Goal: Task Accomplishment & Management: Use online tool/utility

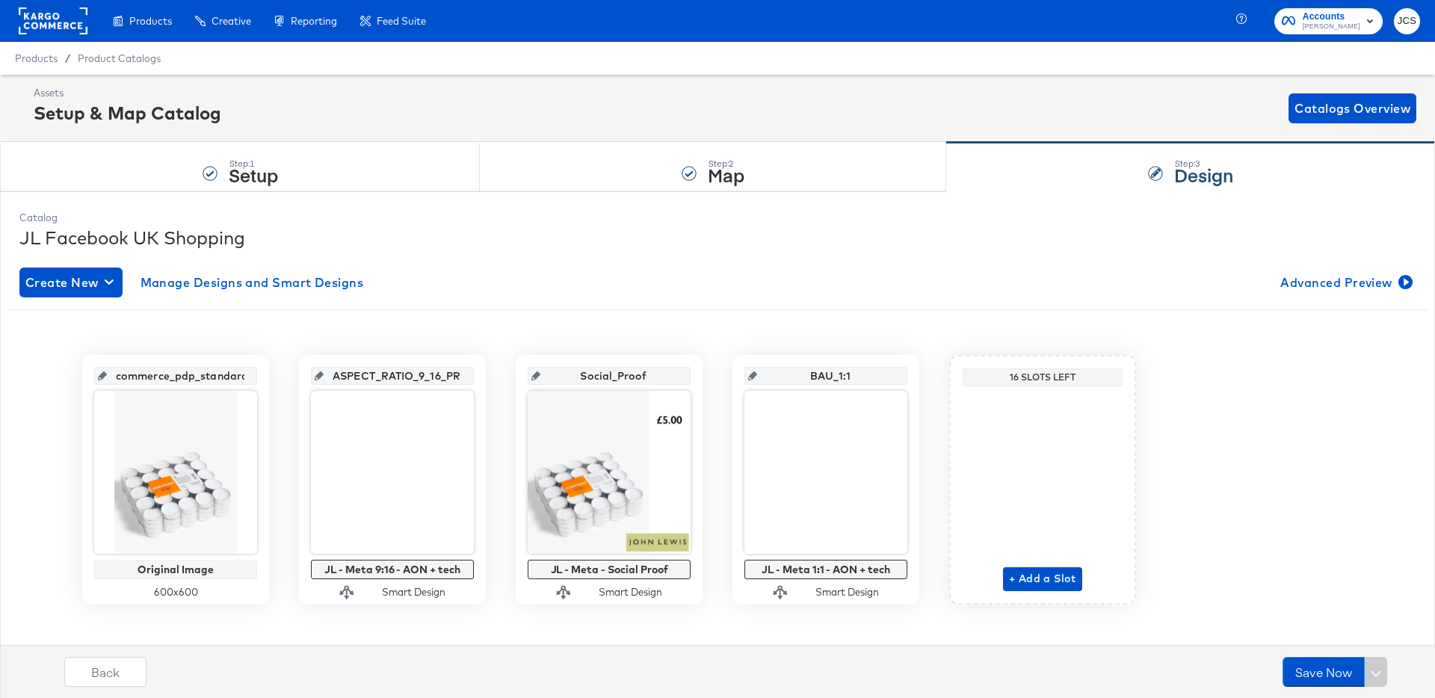
click at [64, 16] on rect at bounding box center [53, 20] width 69 height 27
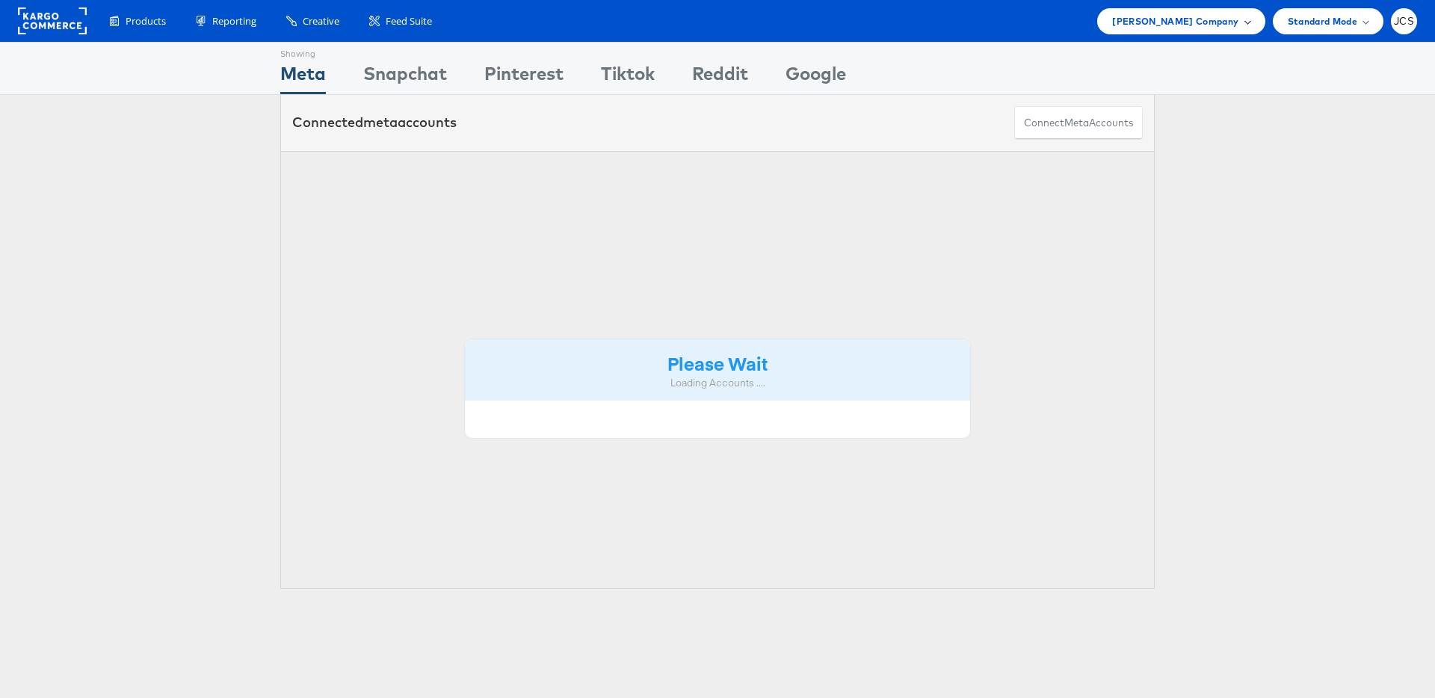
click at [1216, 18] on span "[PERSON_NAME] Company" at bounding box center [1175, 21] width 126 height 16
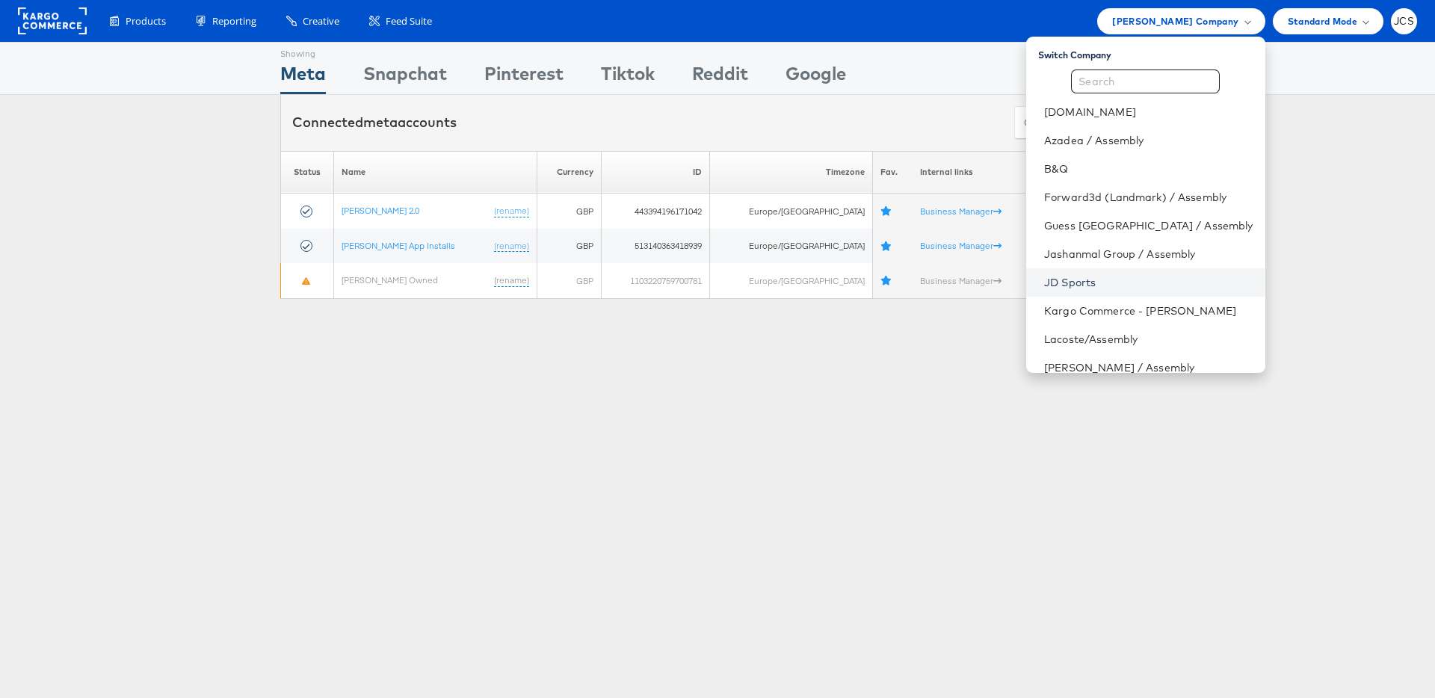
click at [1056, 280] on link "JD Sports" at bounding box center [1148, 282] width 208 height 15
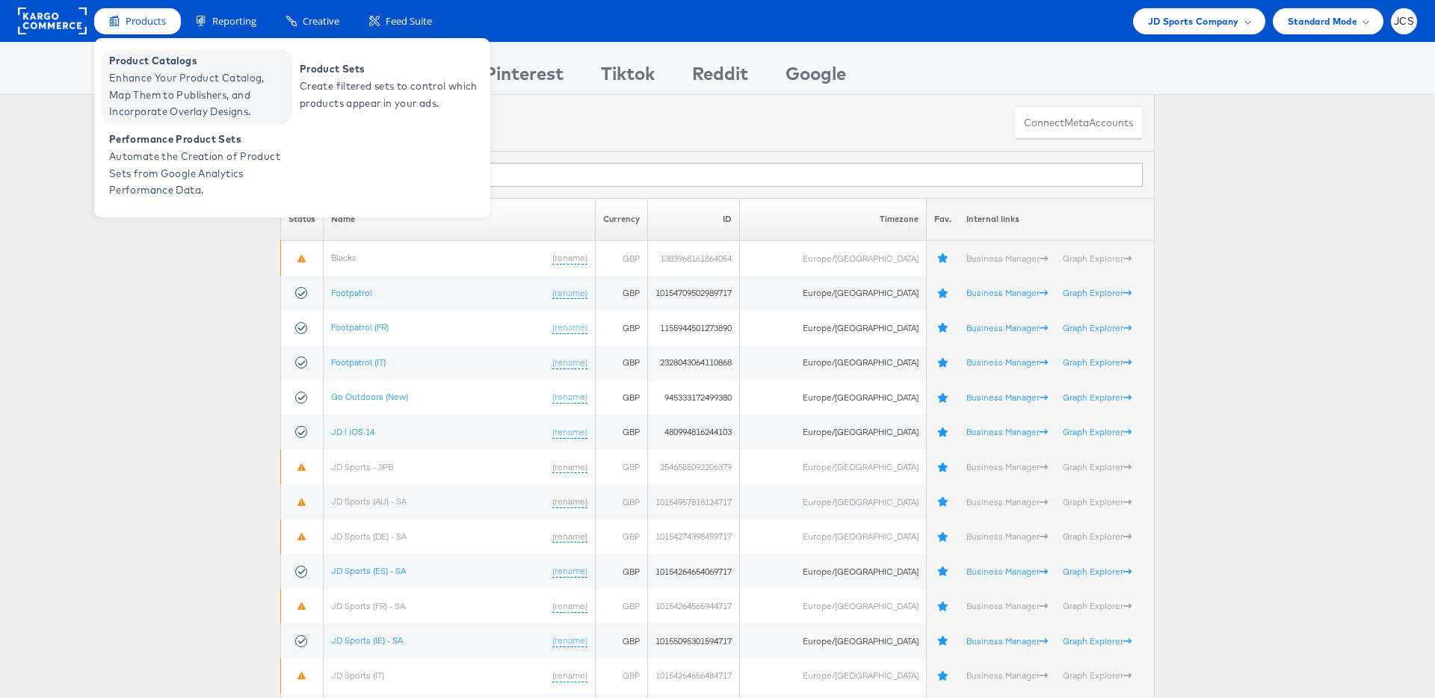
click at [148, 91] on span "Enhance Your Product Catalog, Map Them to Publishers, and Incorporate Overlay D…" at bounding box center [198, 94] width 179 height 51
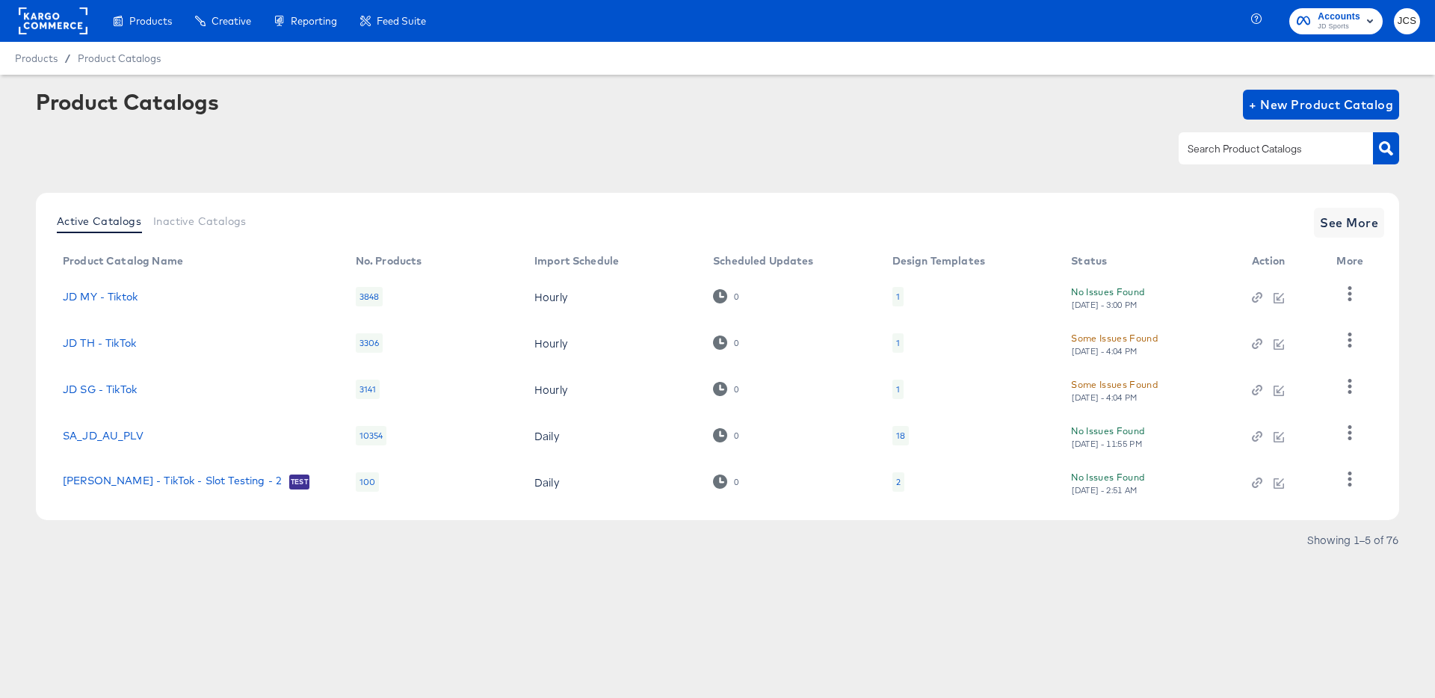
click at [1254, 142] on input "text" at bounding box center [1263, 148] width 159 height 17
type input "main"
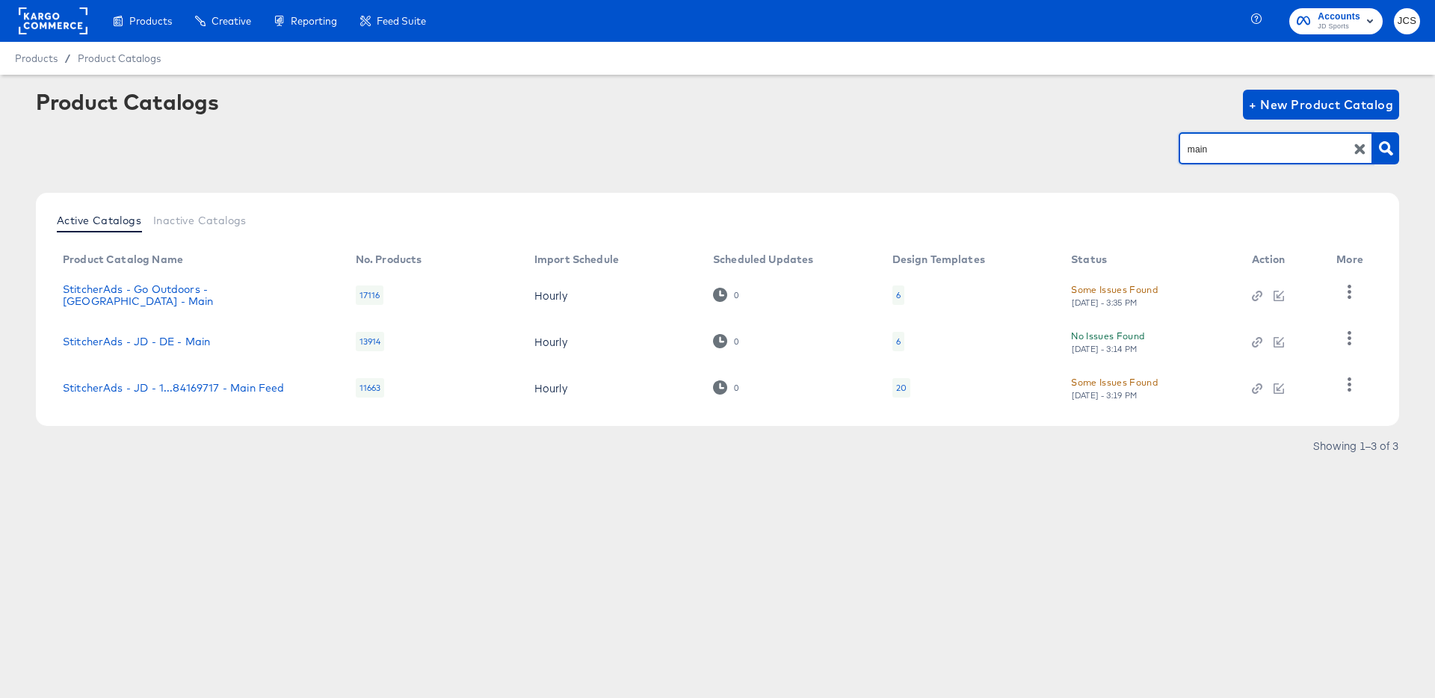
click at [903, 386] on div "20" at bounding box center [901, 388] width 10 height 12
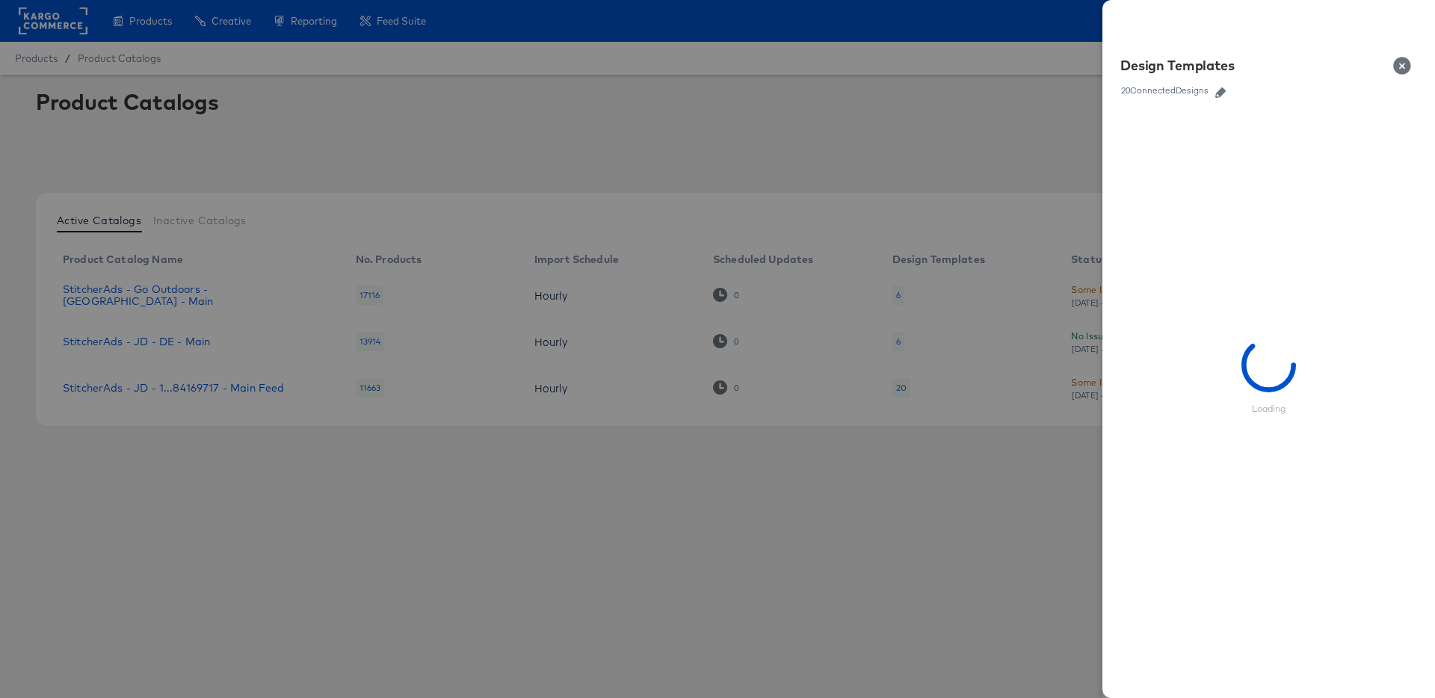
click at [1222, 93] on icon "button" at bounding box center [1220, 92] width 10 height 10
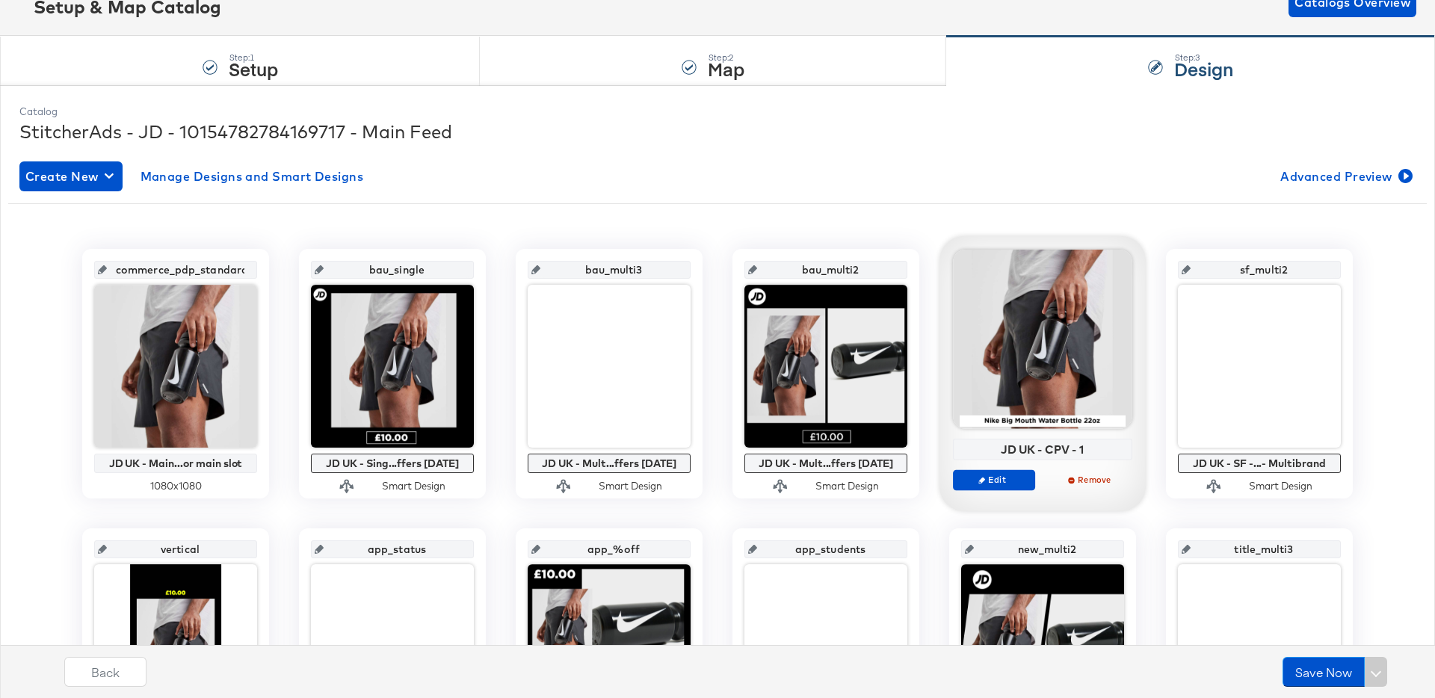
scroll to position [123, 0]
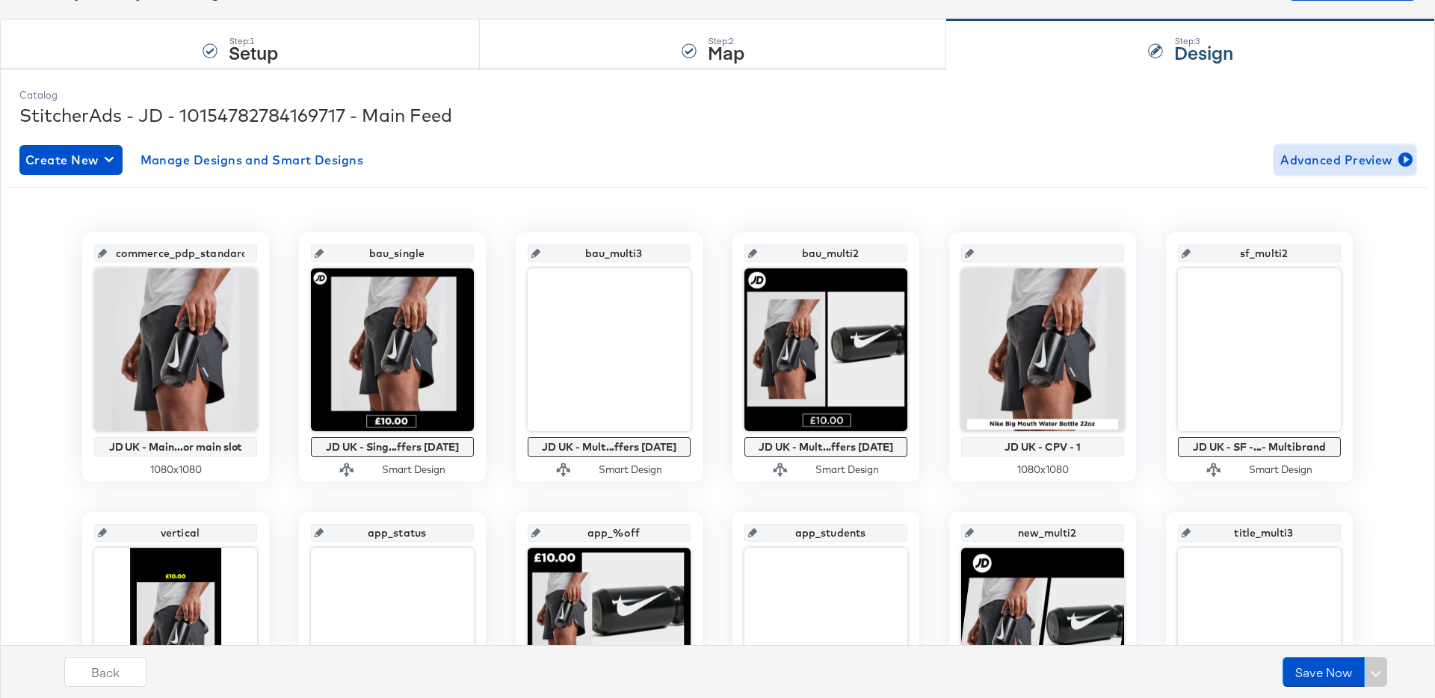
click at [1326, 158] on span "Advanced Preview" at bounding box center [1344, 159] width 129 height 21
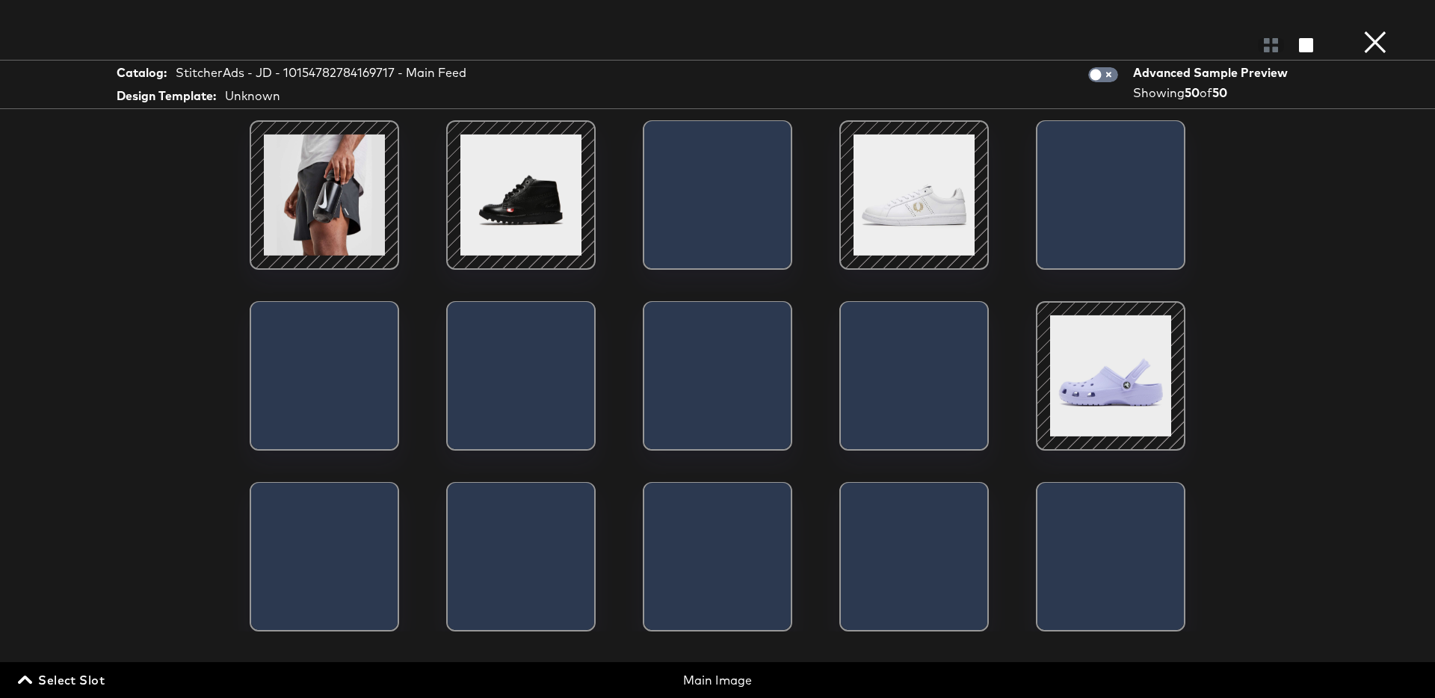
click at [1380, 30] on button "×" at bounding box center [1375, 15] width 30 height 30
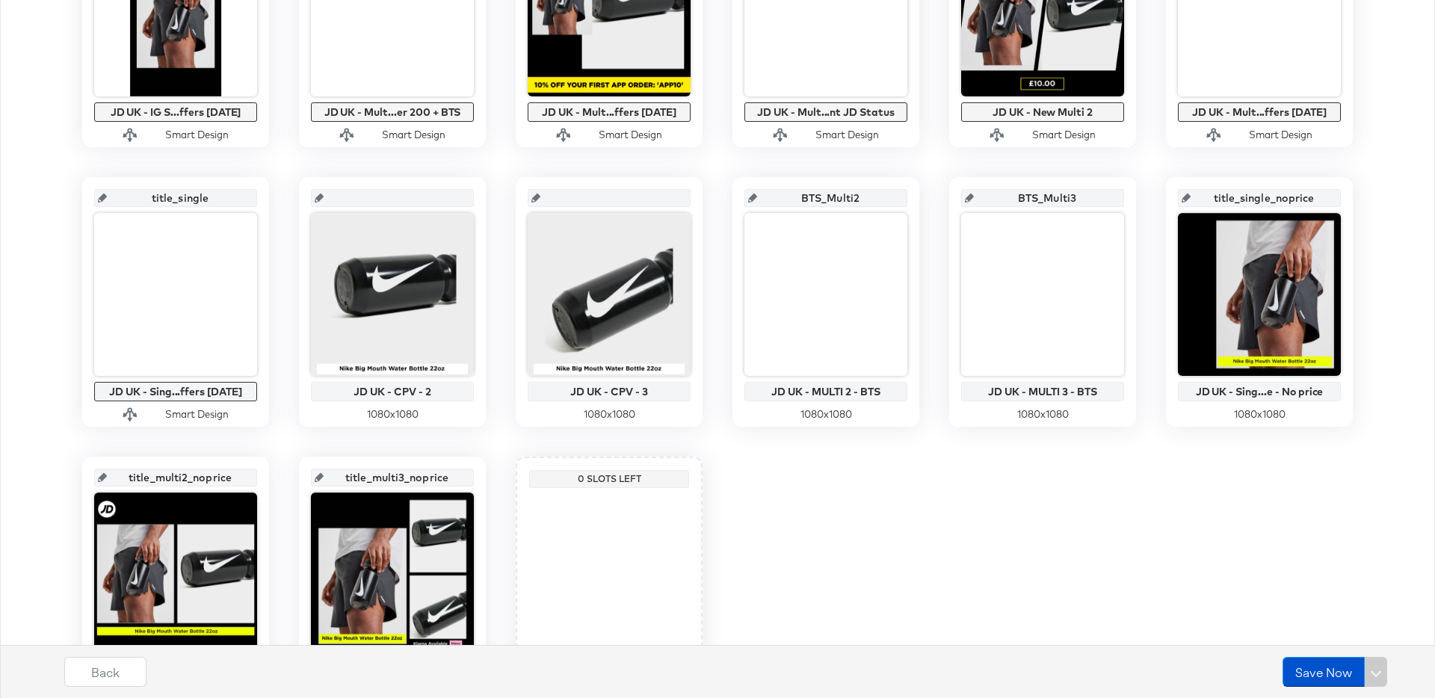
scroll to position [741, 0]
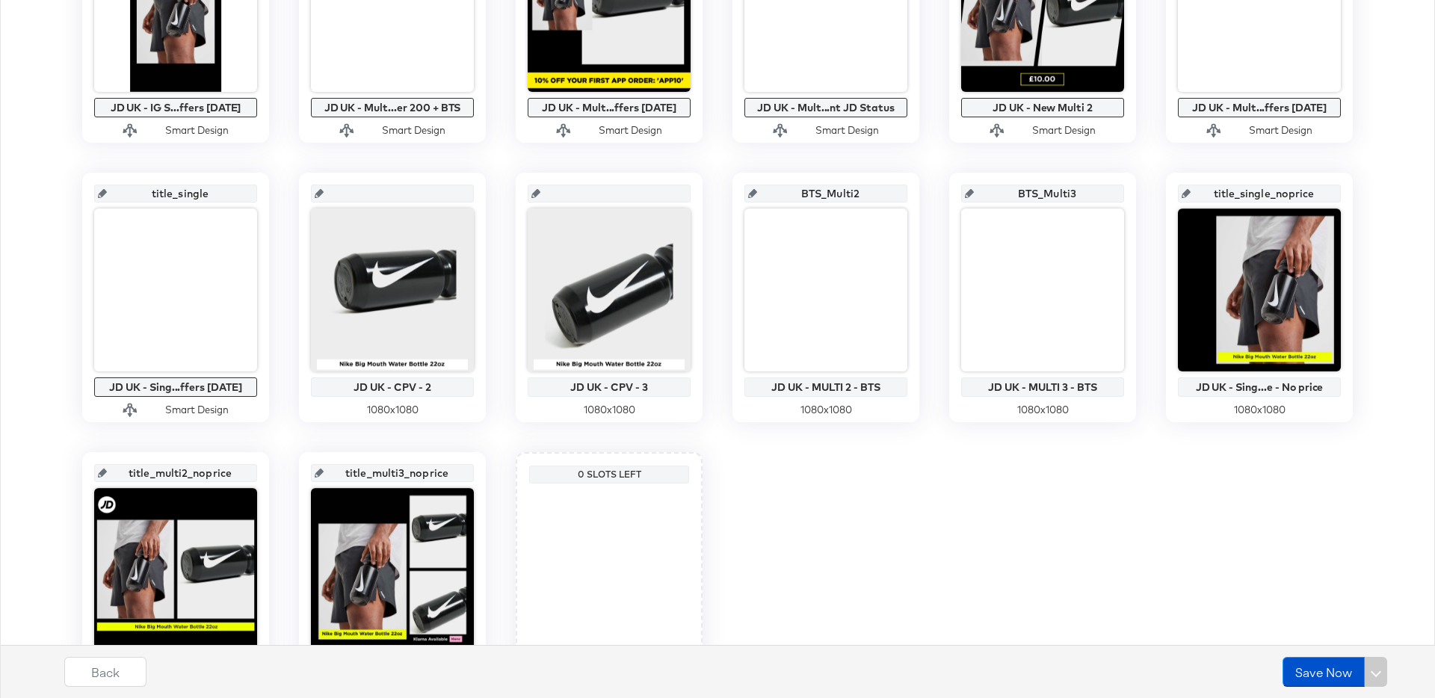
click at [1044, 521] on div "commerce_pdp_standard_preferred JD UK - Main...or main slot 1080 x 1080 bau_sin…" at bounding box center [717, 158] width 1418 height 1088
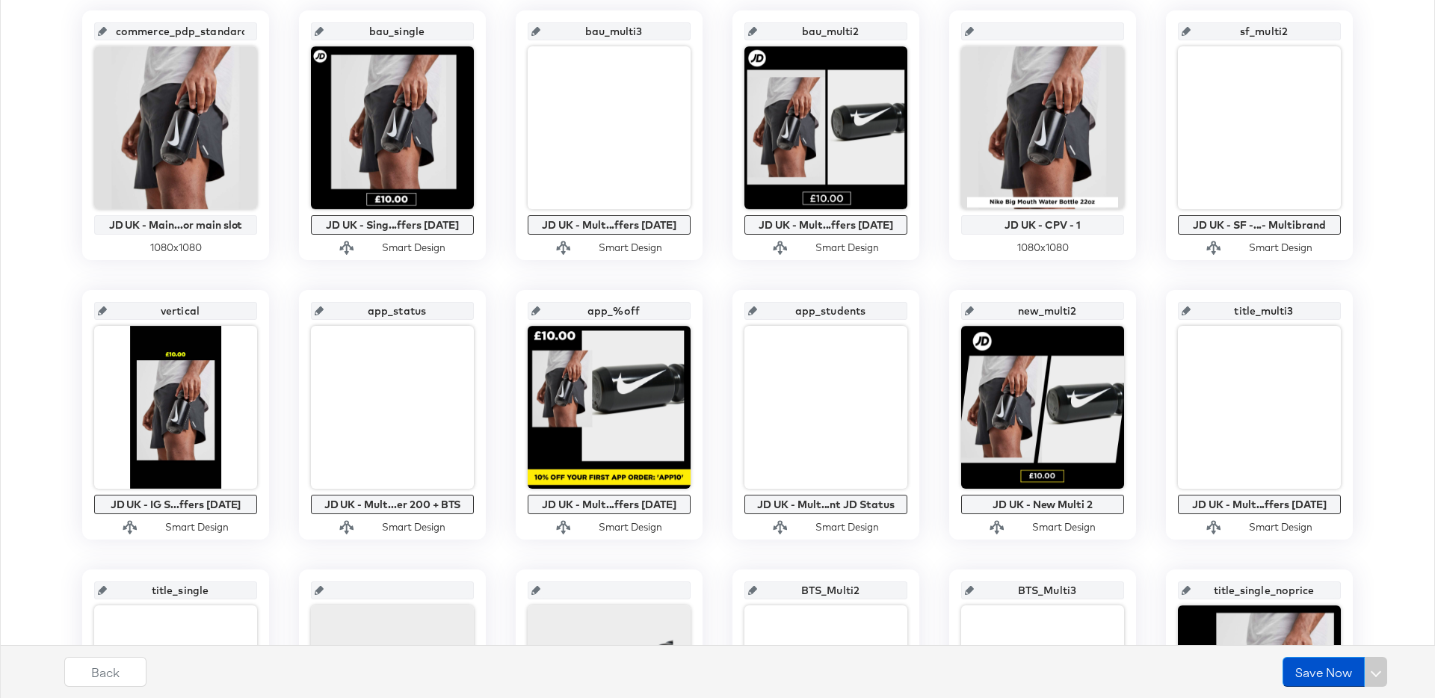
scroll to position [0, 0]
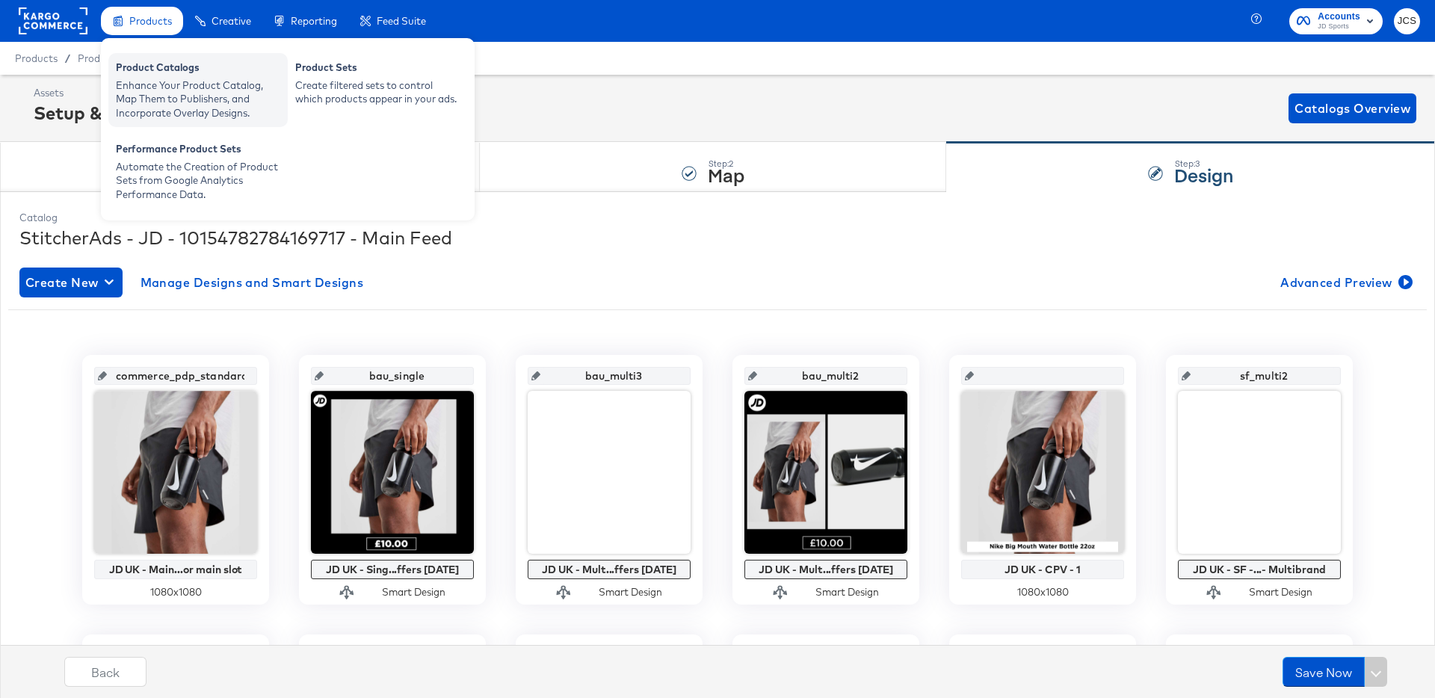
click at [149, 93] on div "Enhance Your Product Catalog, Map Them to Publishers, and Incorporate Overlay D…" at bounding box center [198, 99] width 164 height 42
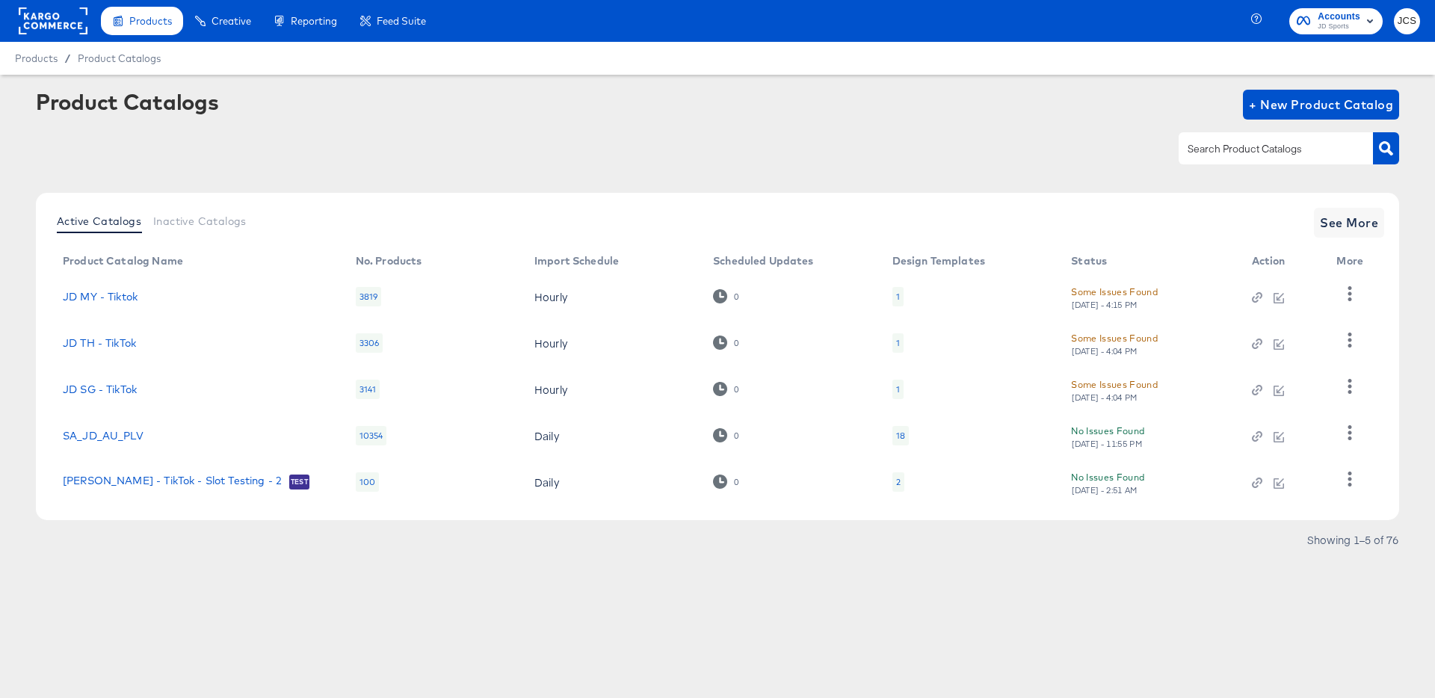
click at [1263, 153] on input "text" at bounding box center [1263, 148] width 159 height 17
type input "sn"
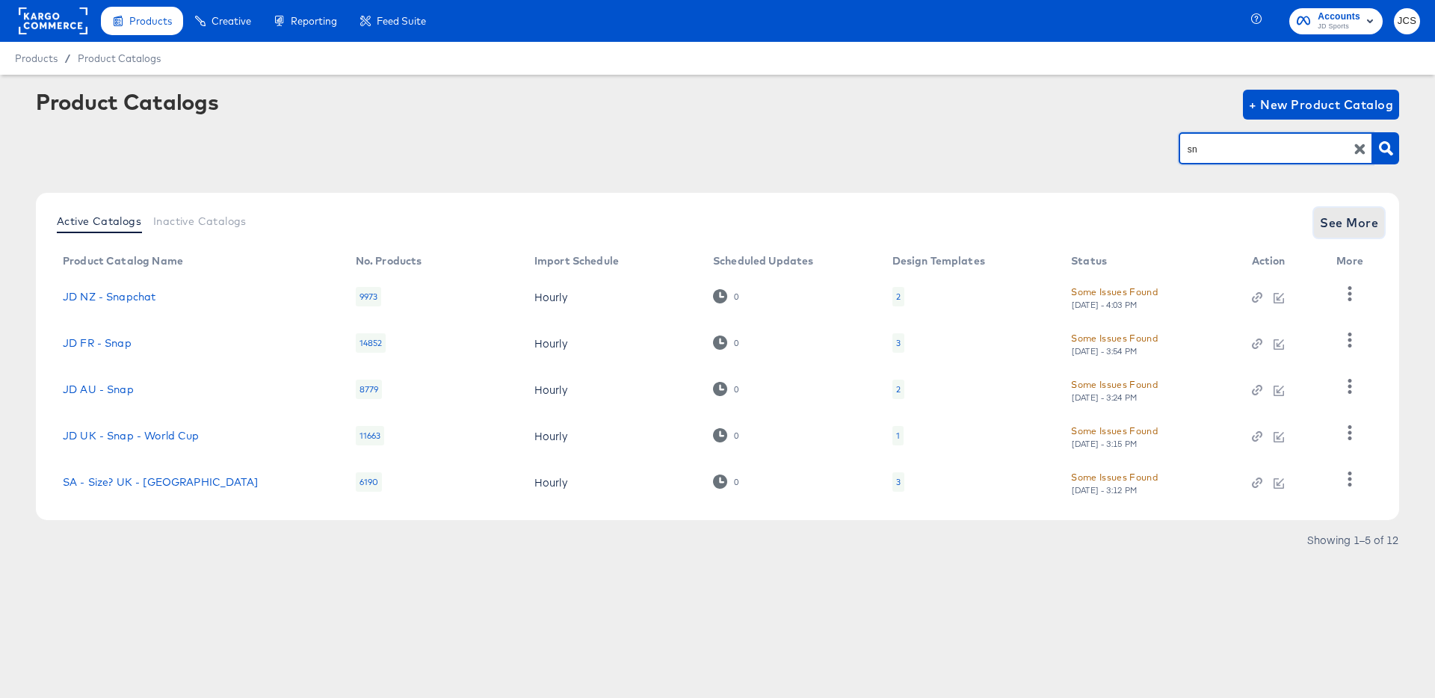
click at [1350, 215] on span "See More" at bounding box center [1348, 222] width 58 height 21
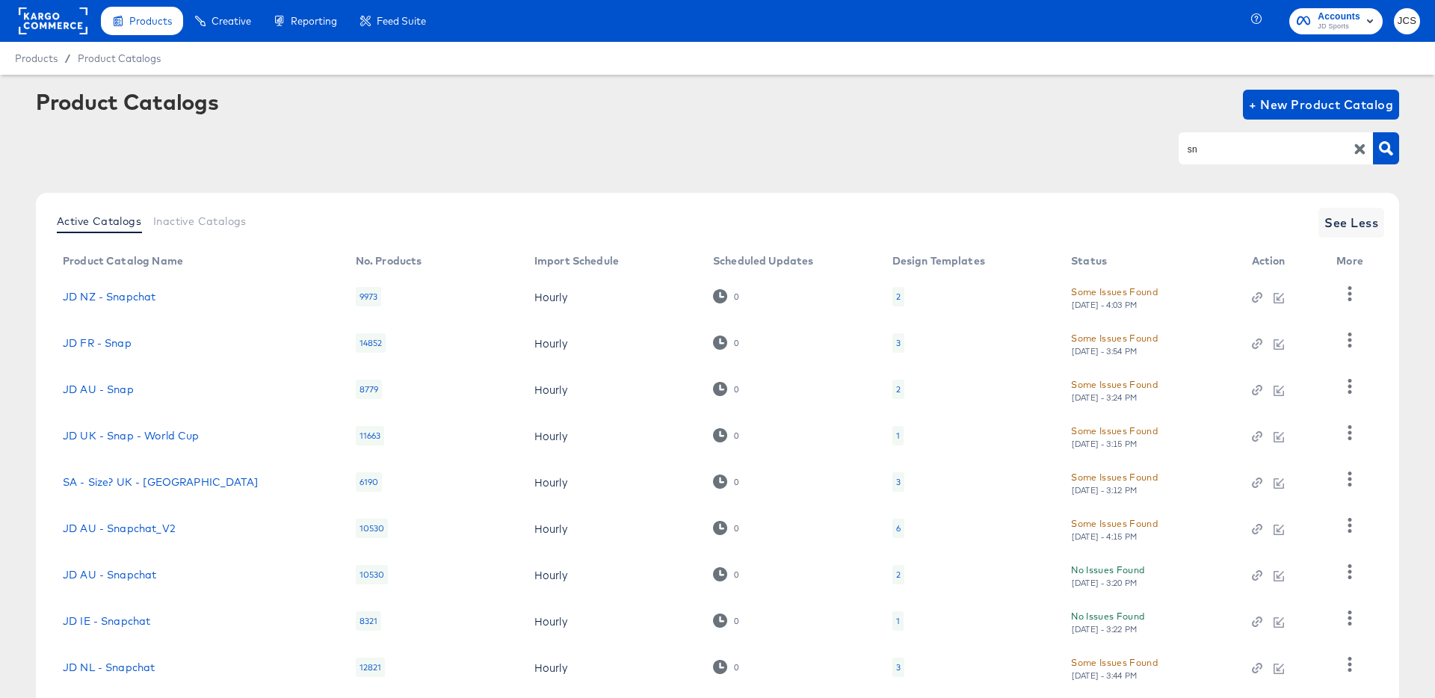
scroll to position [137, 0]
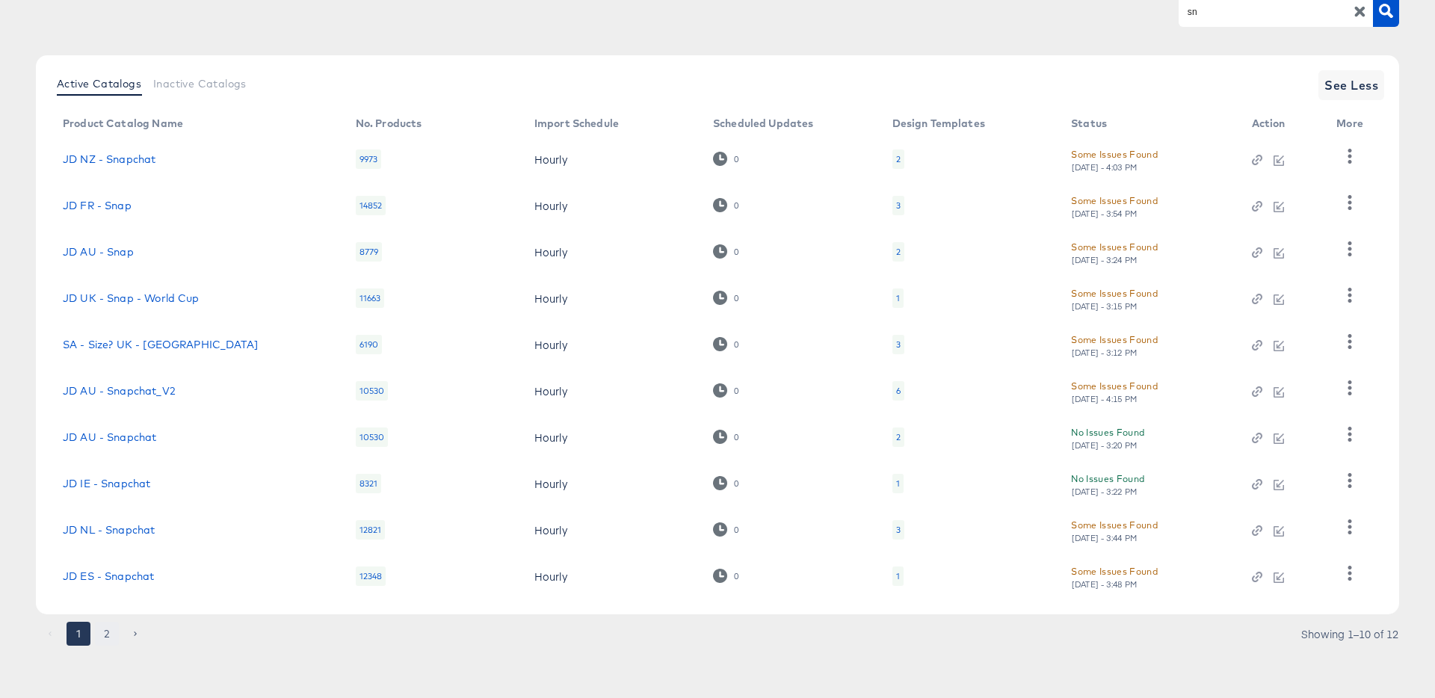
click at [113, 628] on button "2" at bounding box center [107, 634] width 24 height 24
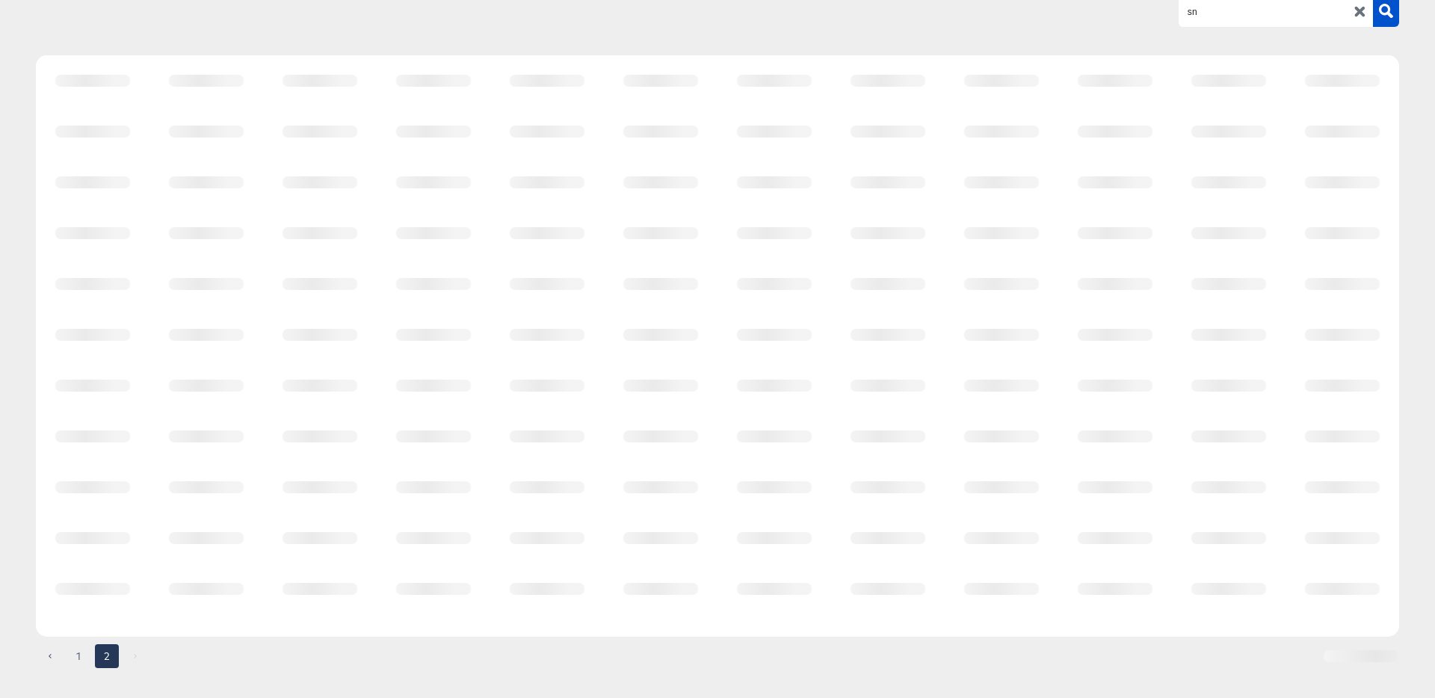
scroll to position [0, 0]
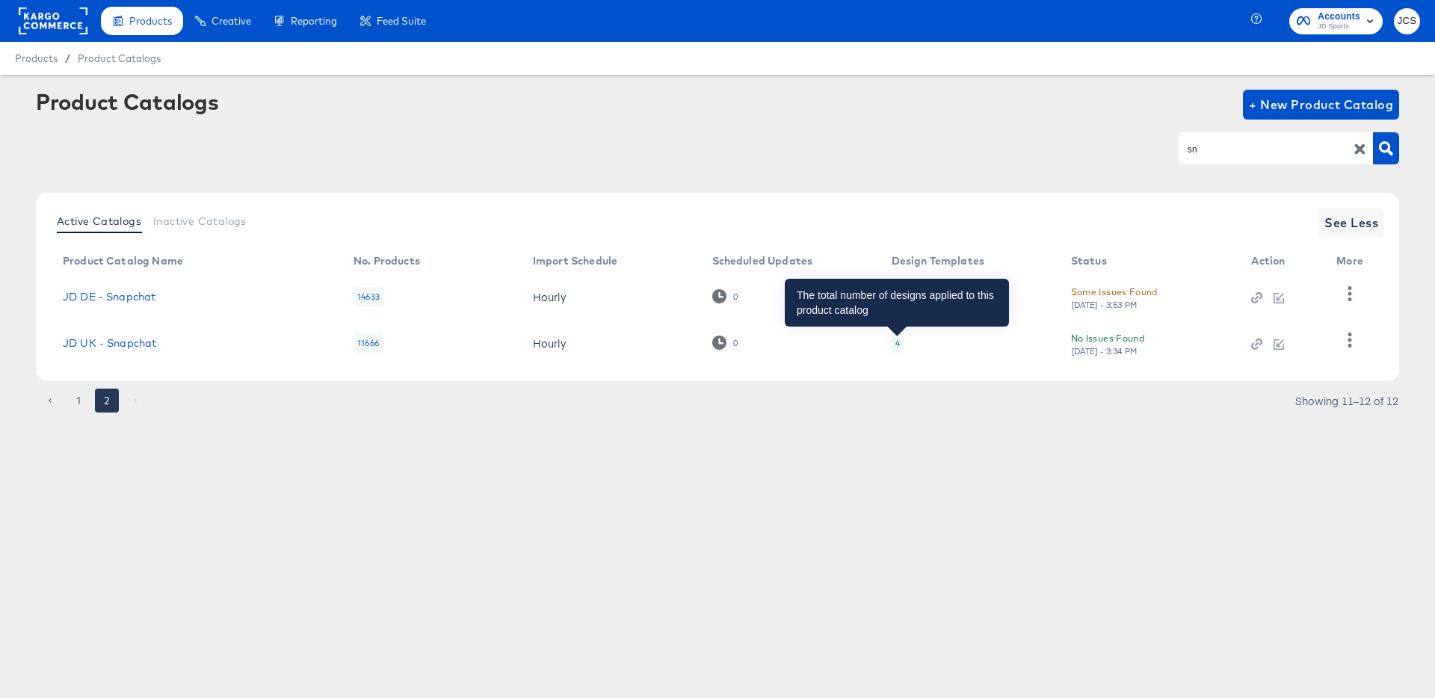
click at [898, 341] on div "4" at bounding box center [897, 343] width 4 height 12
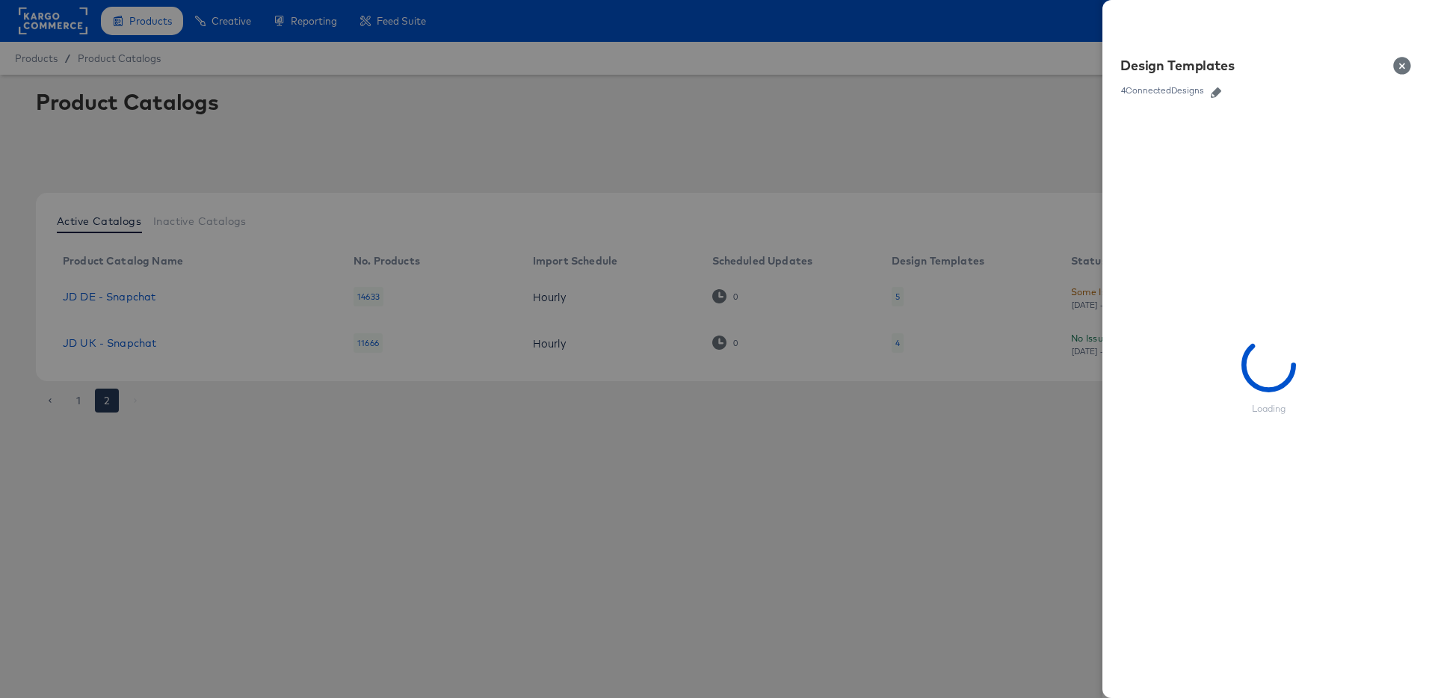
click at [1216, 87] on icon "button" at bounding box center [1215, 92] width 10 height 10
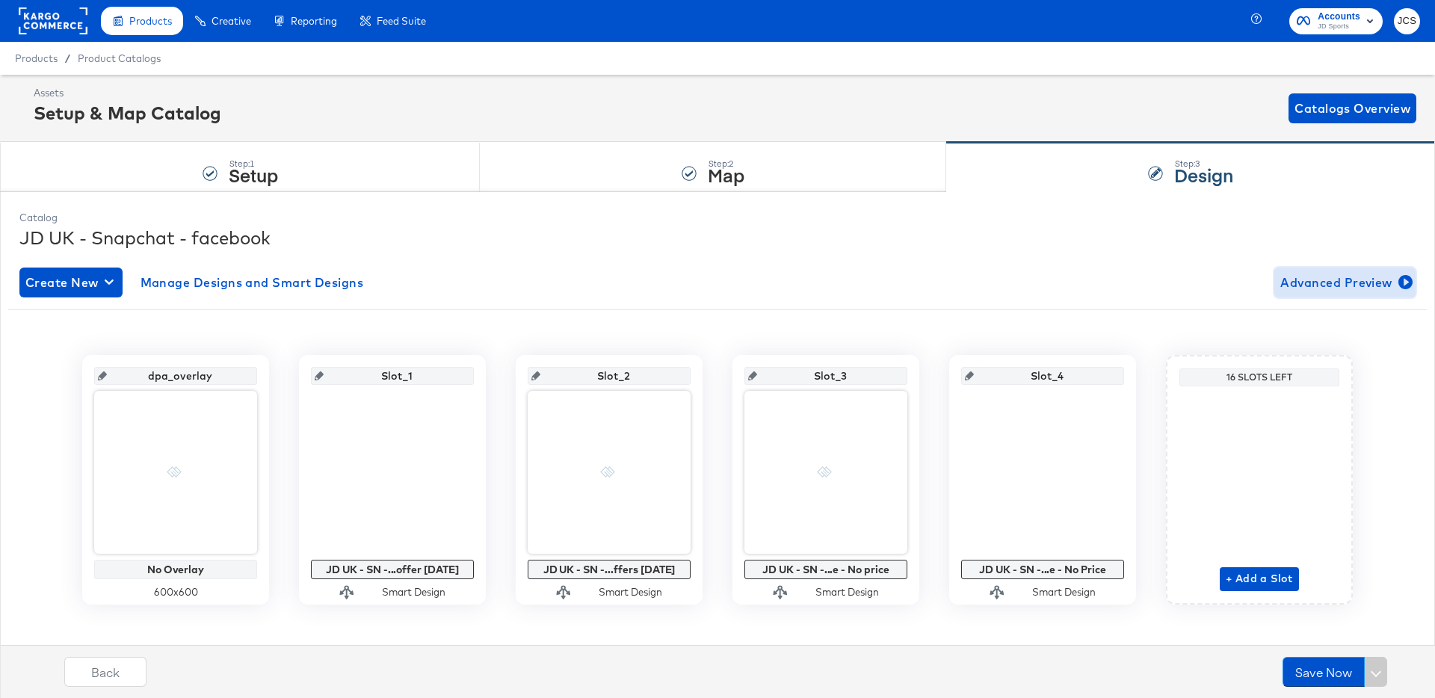
click at [1322, 288] on span "Advanced Preview" at bounding box center [1344, 282] width 129 height 21
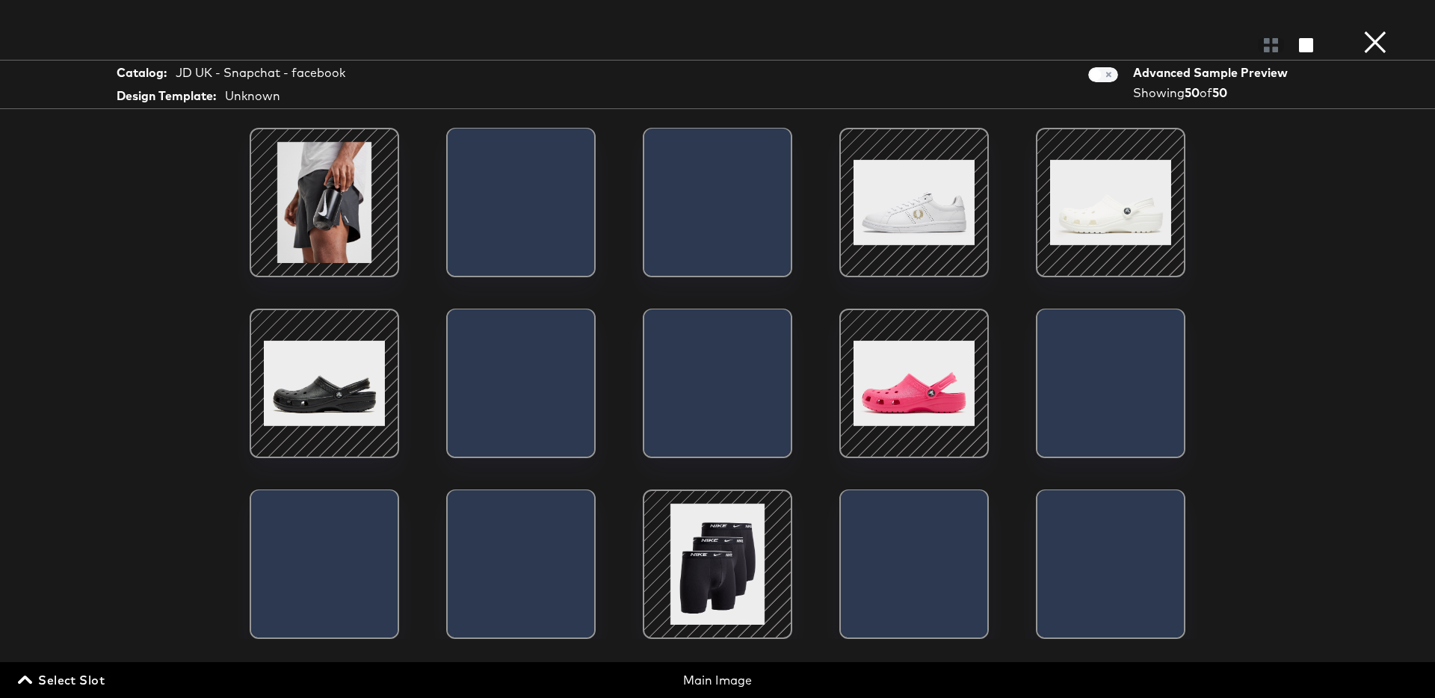
click at [71, 684] on span "Select Slot" at bounding box center [63, 679] width 84 height 21
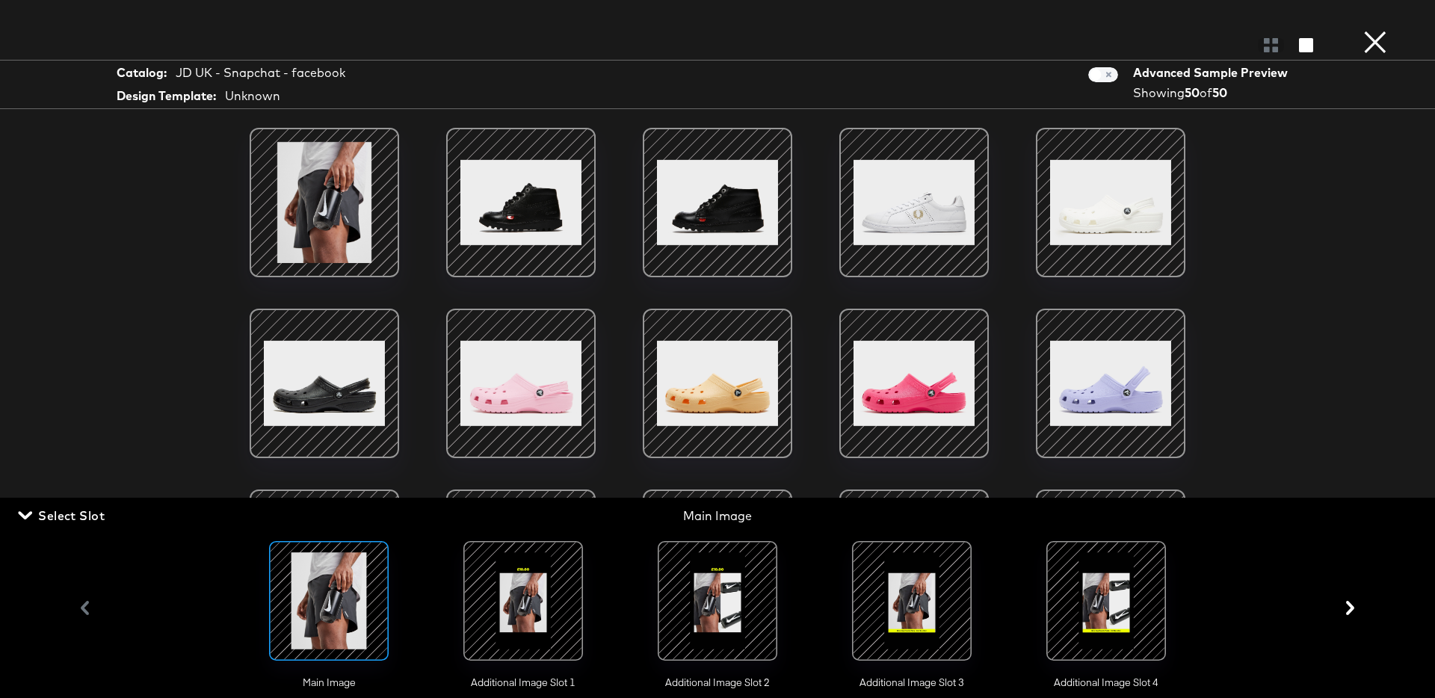
click at [545, 617] on div at bounding box center [523, 601] width 102 height 102
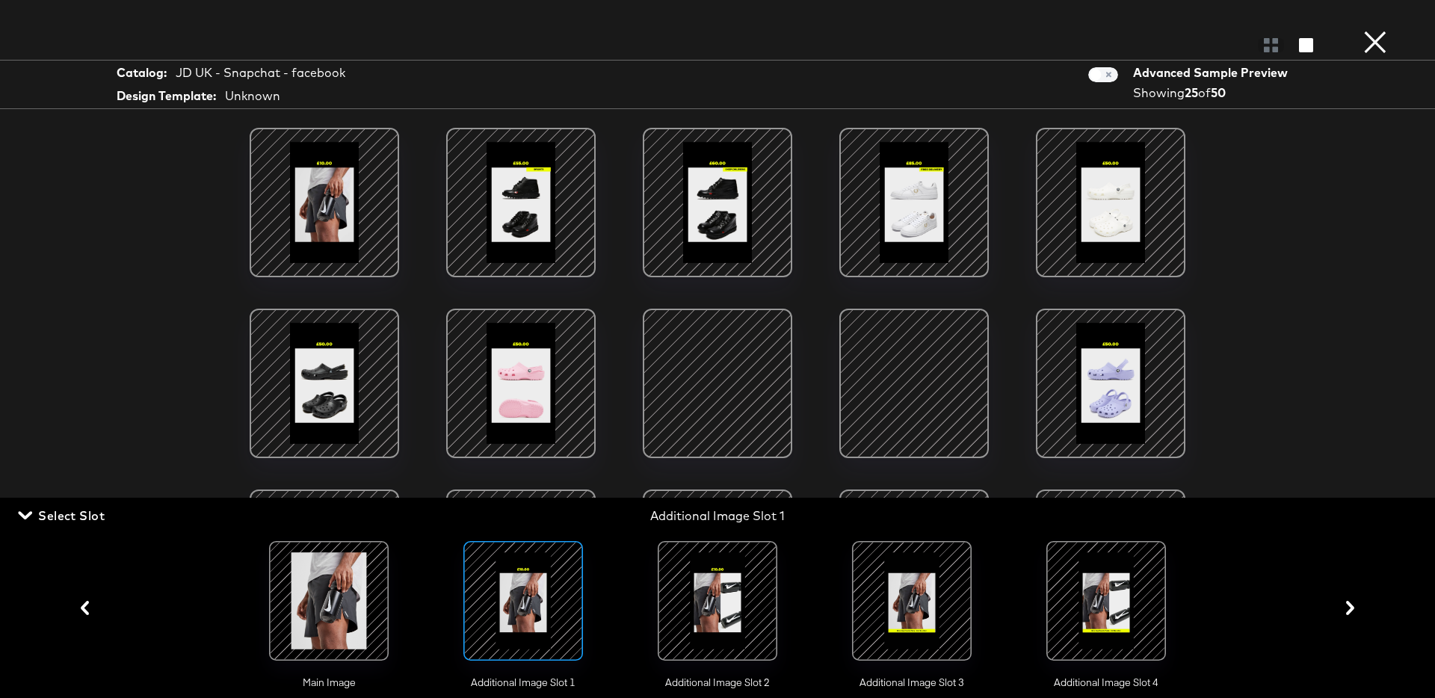
click at [97, 518] on span "Select Slot" at bounding box center [63, 515] width 84 height 21
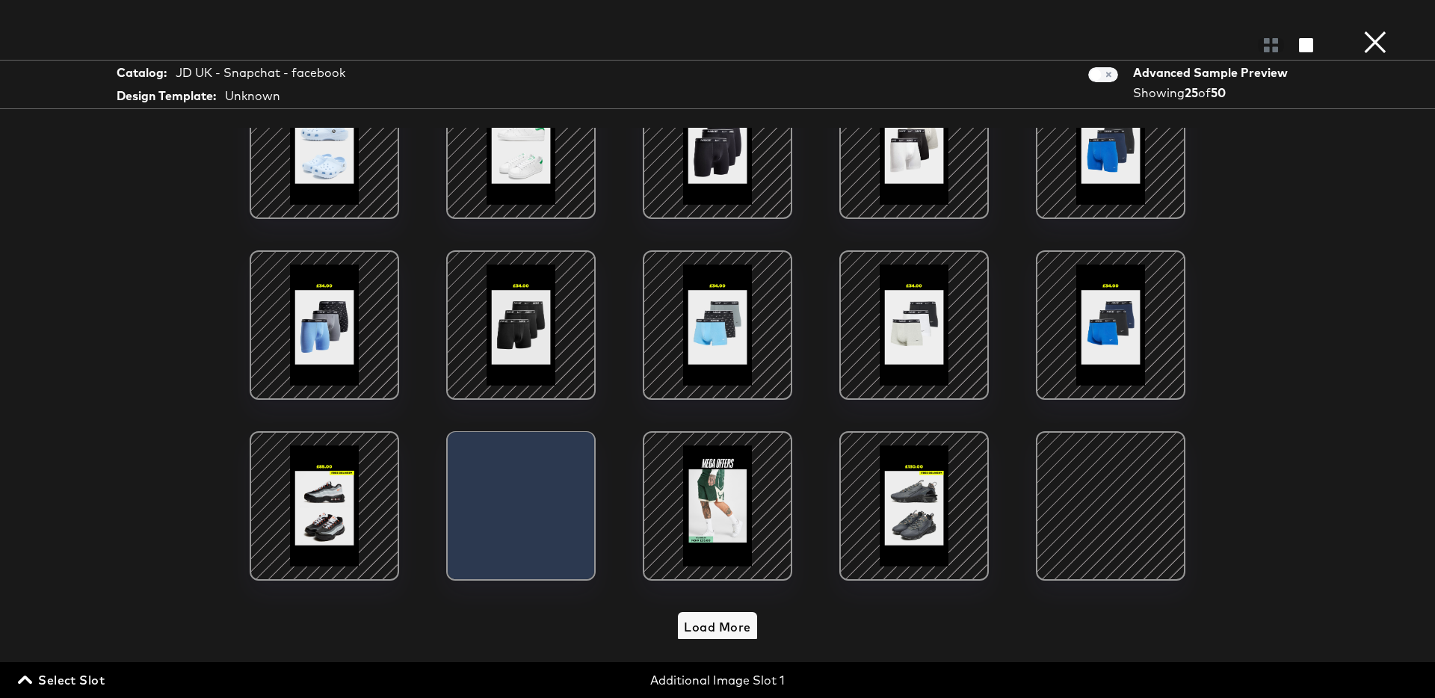
scroll to position [423, 0]
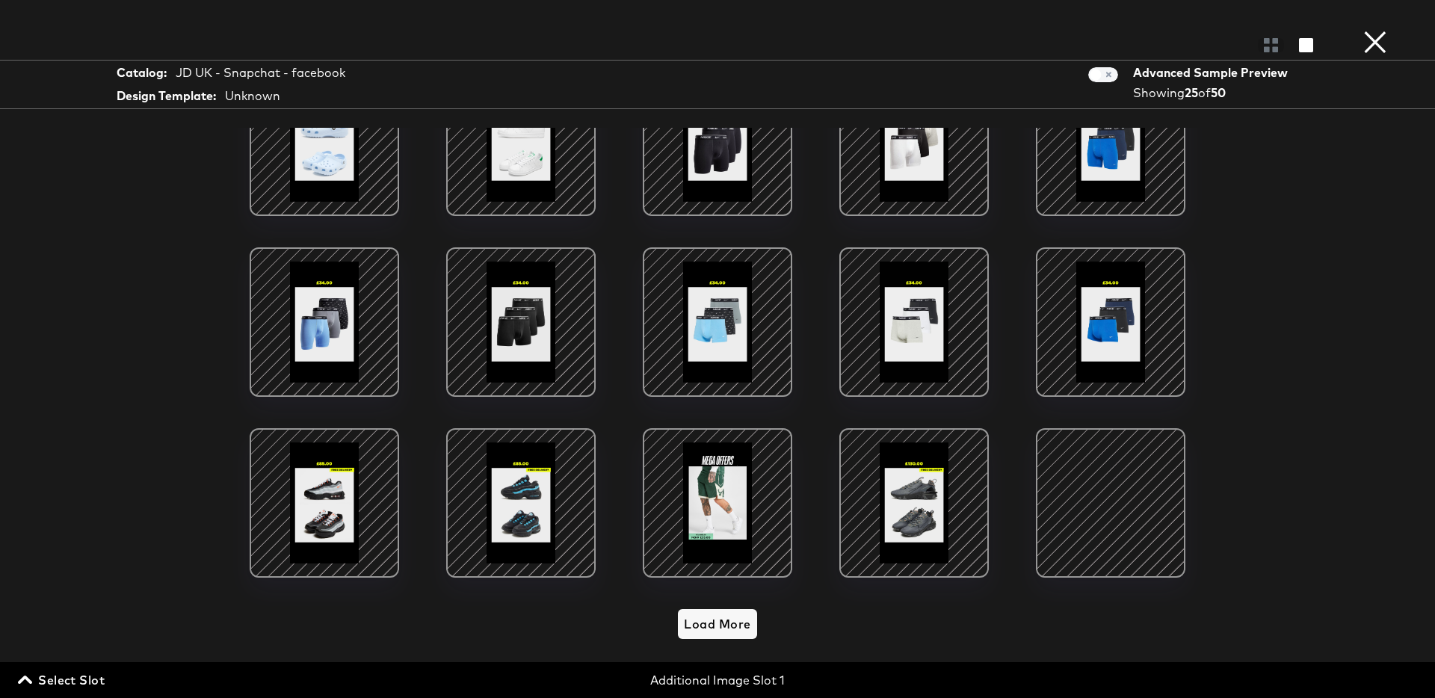
click at [715, 509] on div at bounding box center [717, 502] width 127 height 127
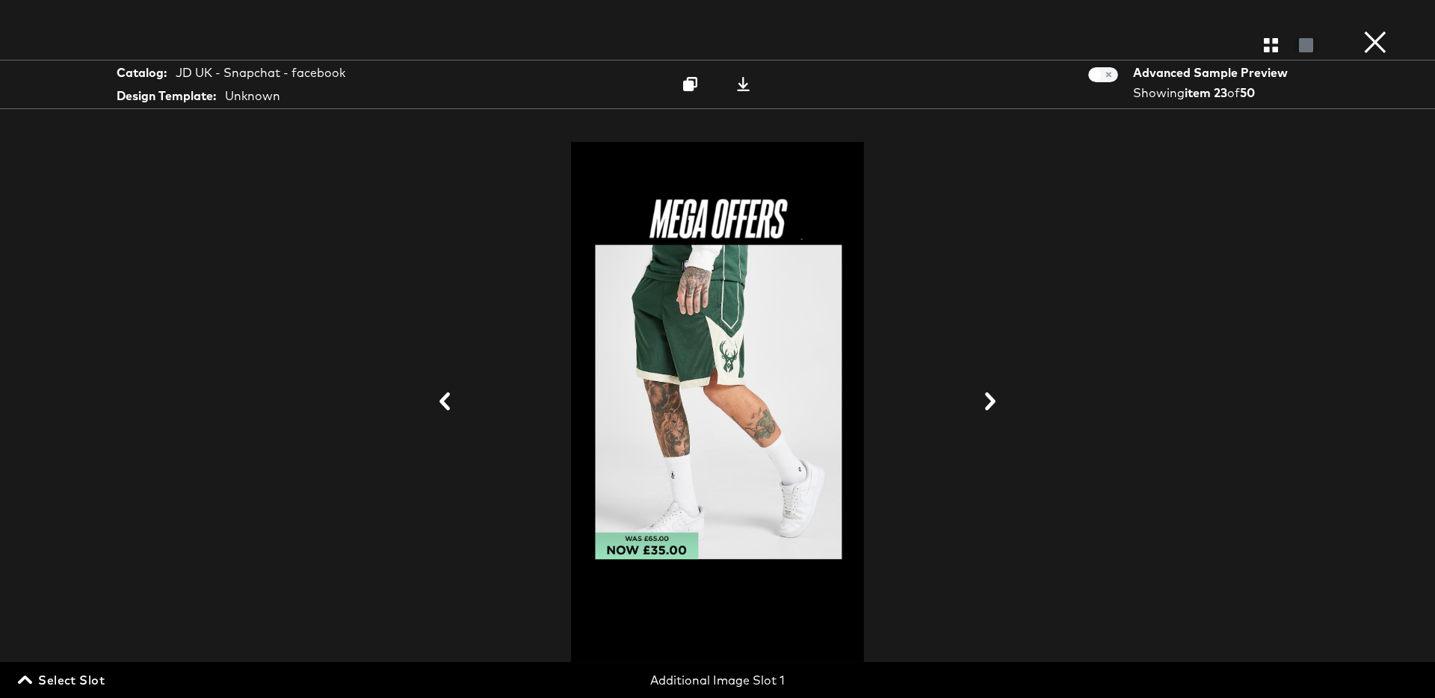
click at [986, 402] on icon at bounding box center [990, 401] width 18 height 18
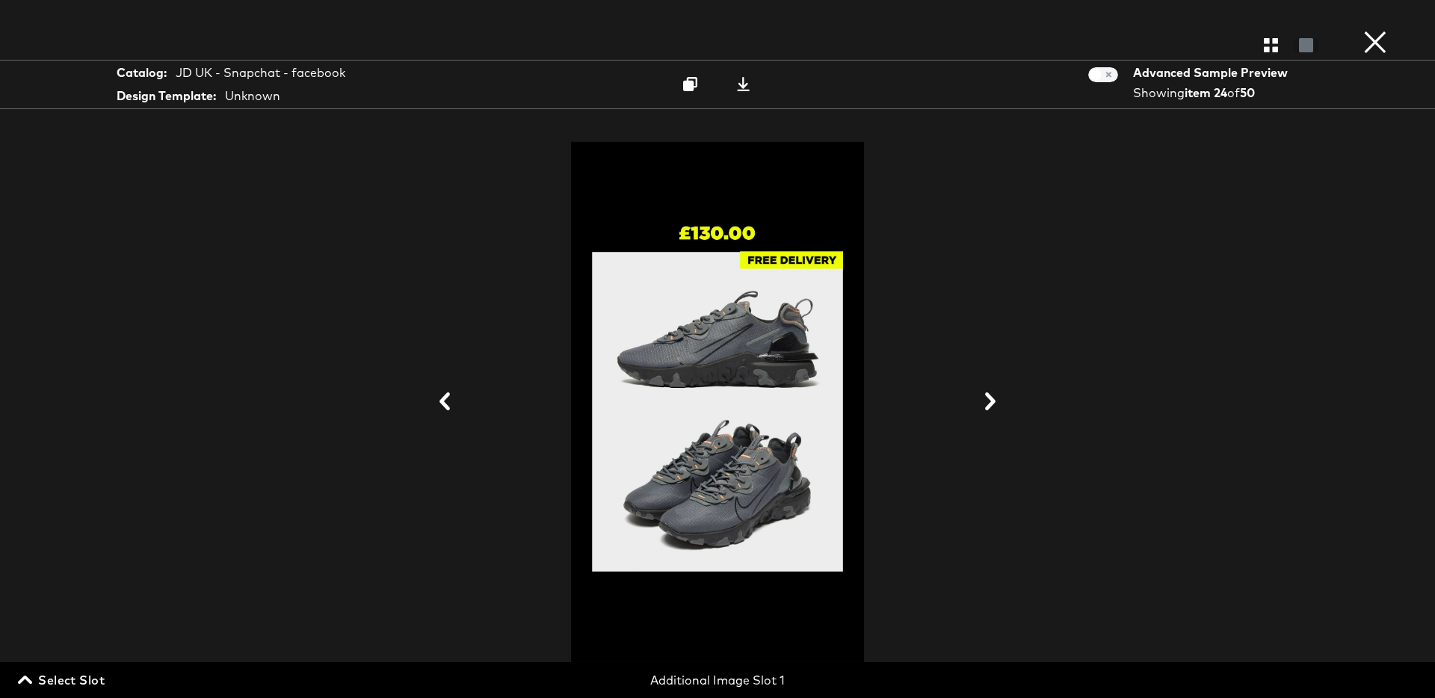
scroll to position [15, 0]
click at [440, 394] on icon at bounding box center [445, 401] width 18 height 18
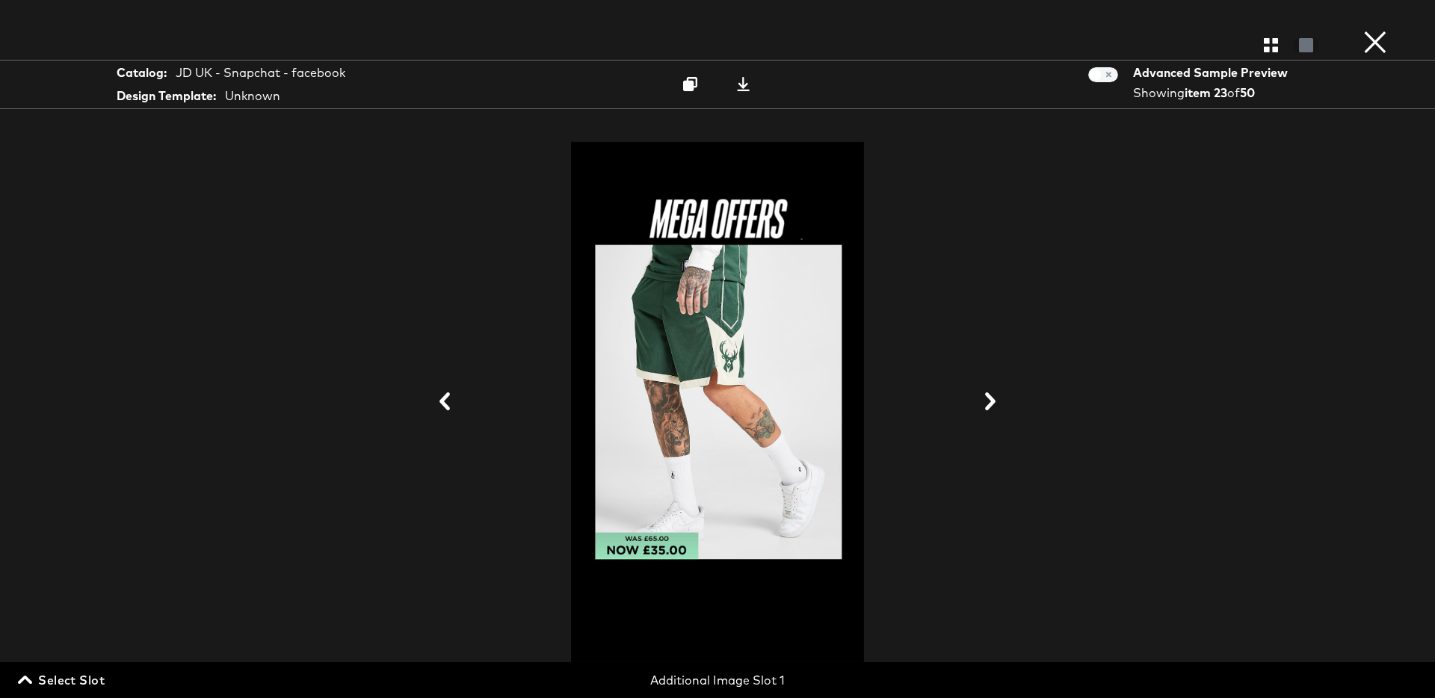
click at [440, 394] on icon at bounding box center [445, 401] width 18 height 18
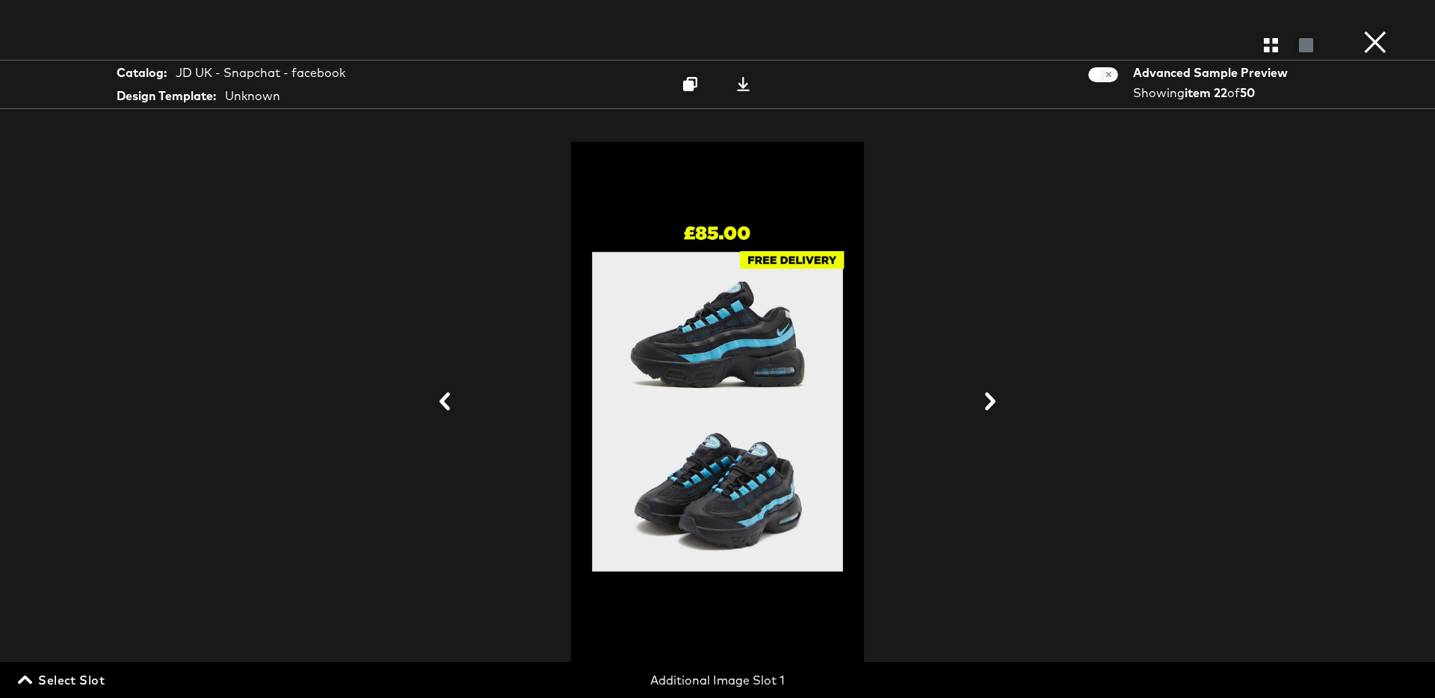
click at [440, 394] on icon at bounding box center [445, 401] width 18 height 18
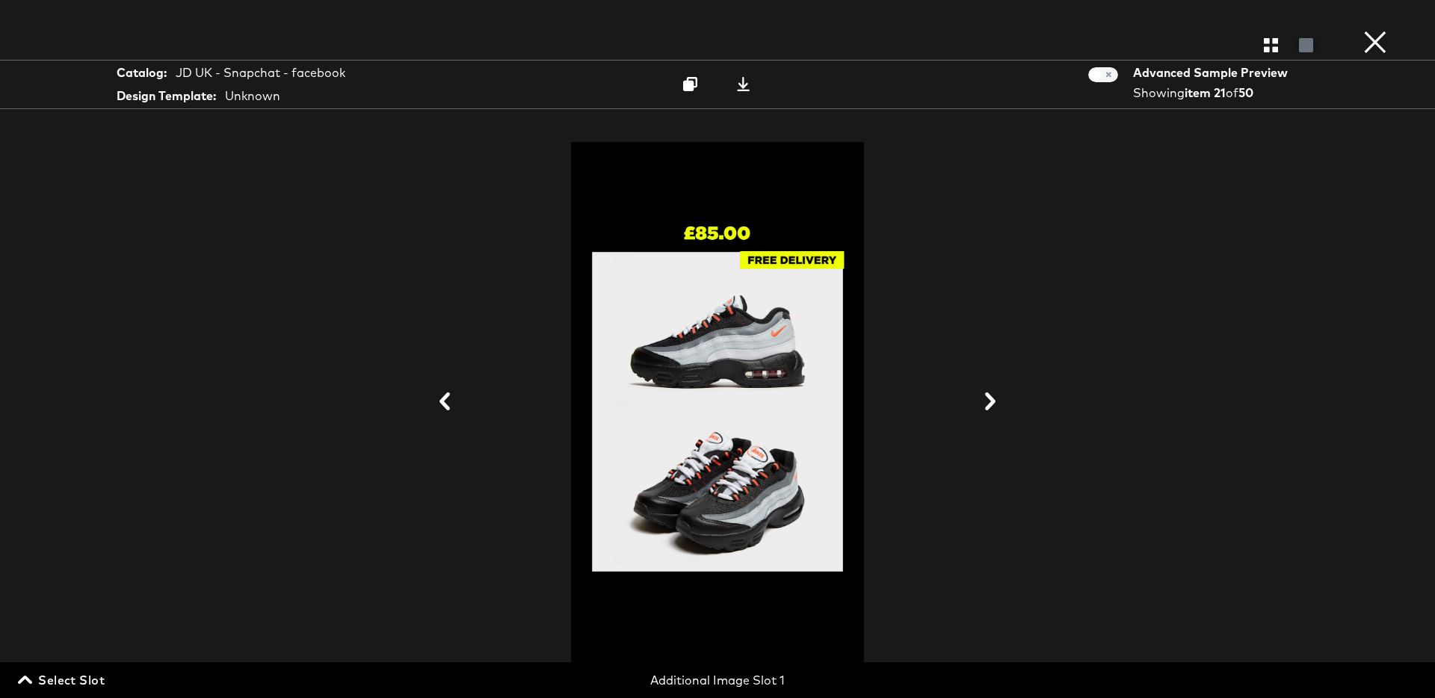
click at [440, 394] on icon at bounding box center [445, 401] width 18 height 18
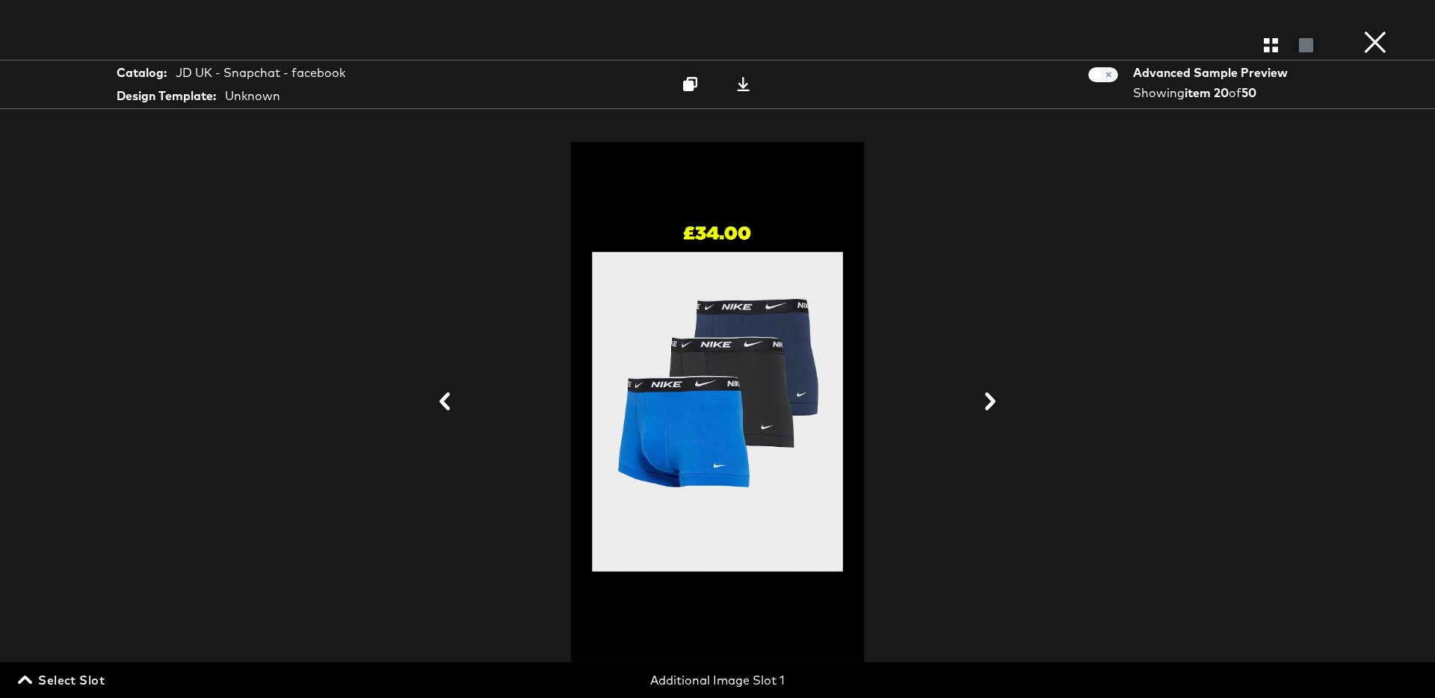
click at [995, 398] on icon at bounding box center [990, 401] width 18 height 18
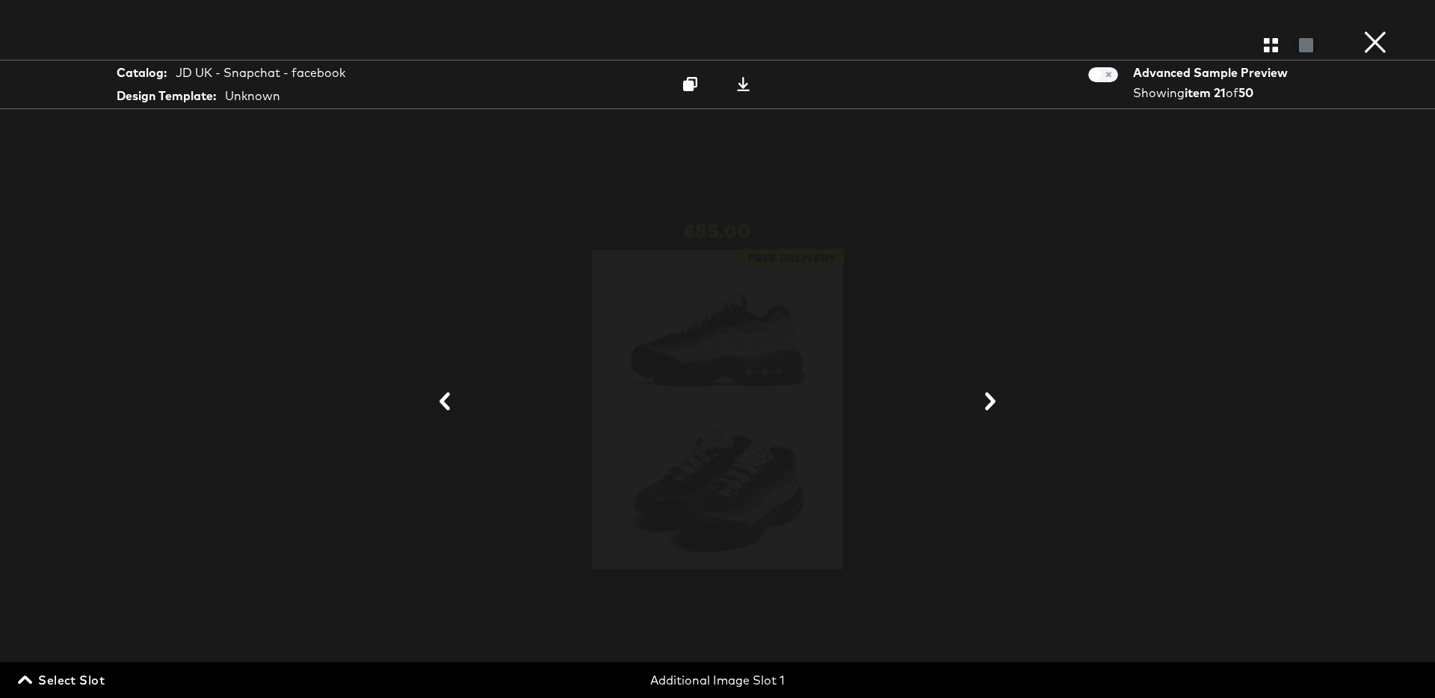
click at [990, 401] on icon at bounding box center [990, 401] width 18 height 18
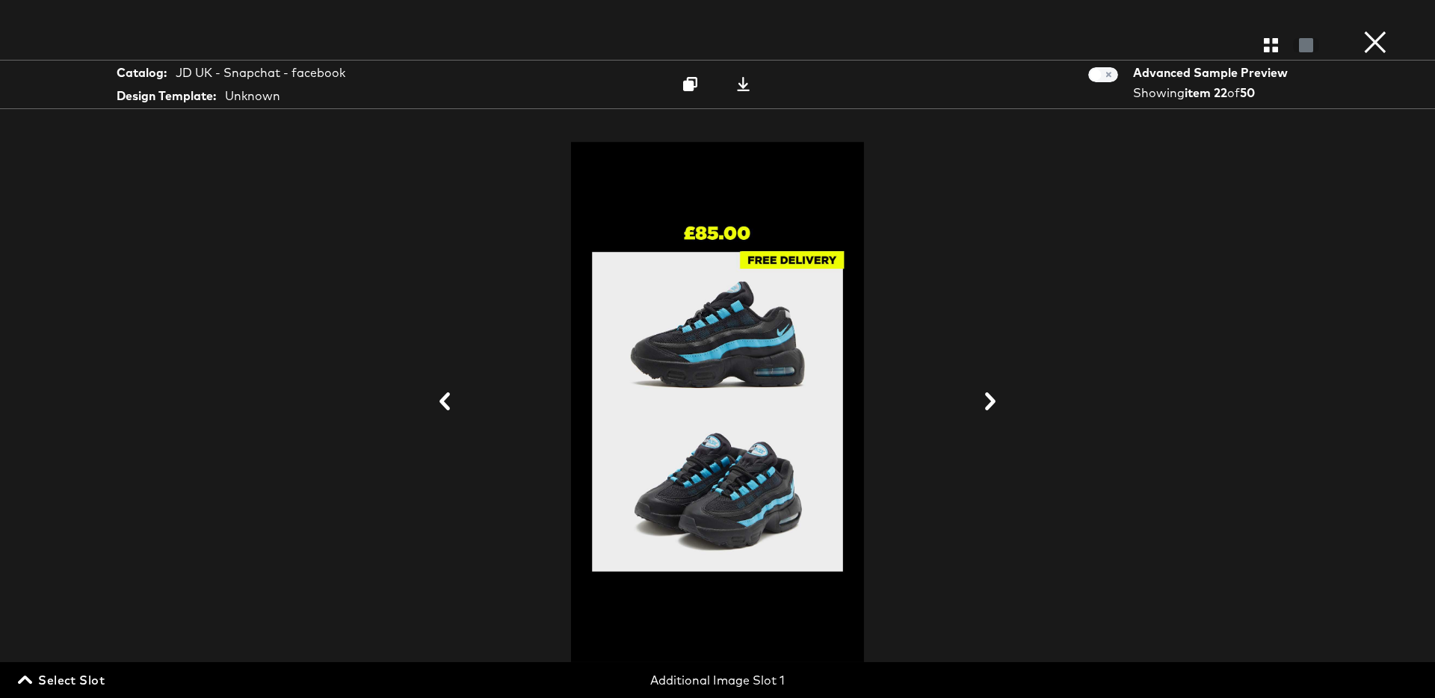
click at [990, 401] on icon at bounding box center [990, 401] width 18 height 18
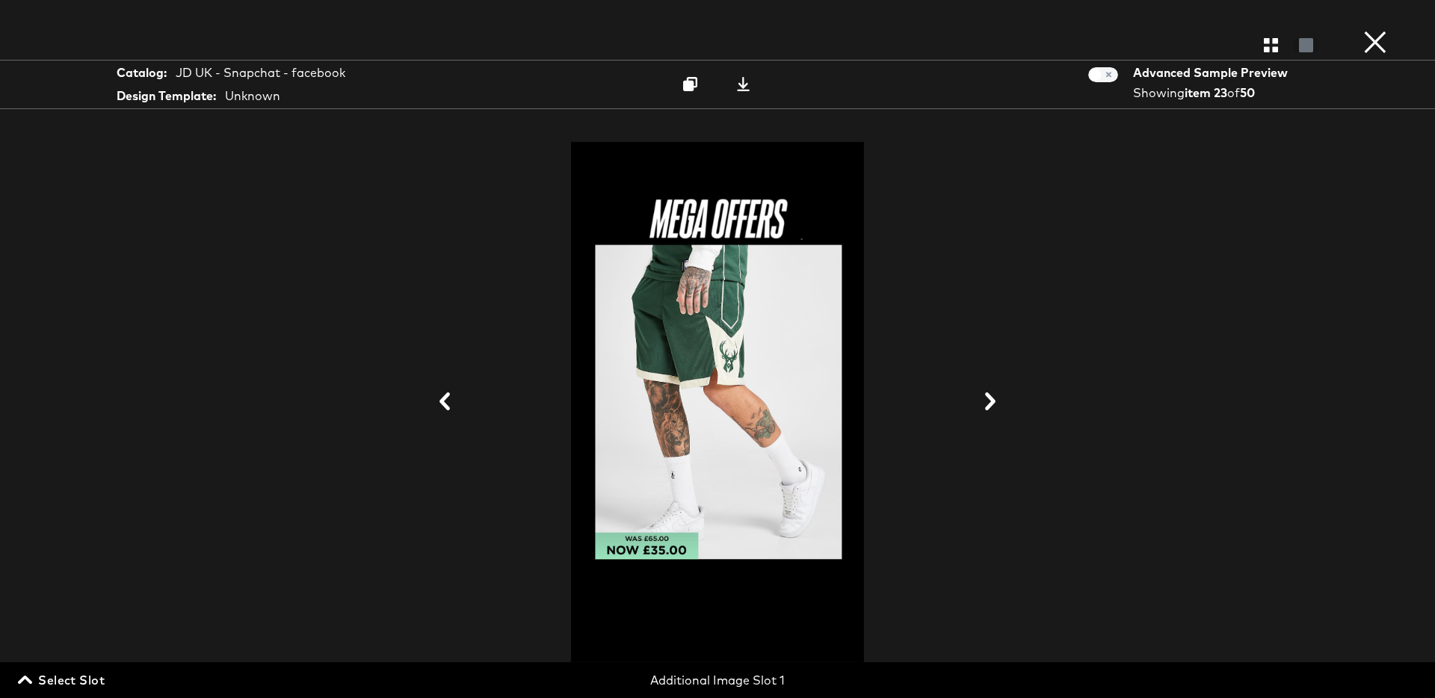
click at [1382, 30] on button "×" at bounding box center [1375, 15] width 30 height 30
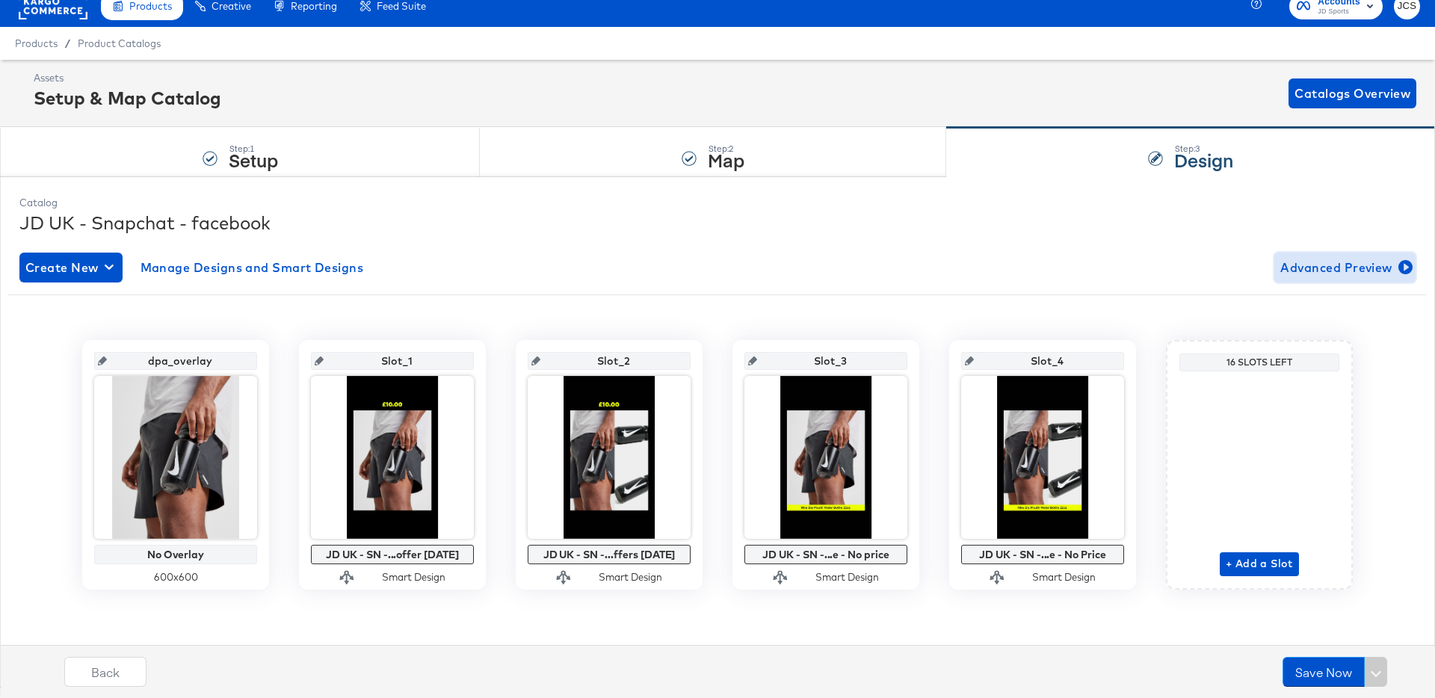
click at [1352, 274] on span "Advanced Preview" at bounding box center [1344, 267] width 129 height 21
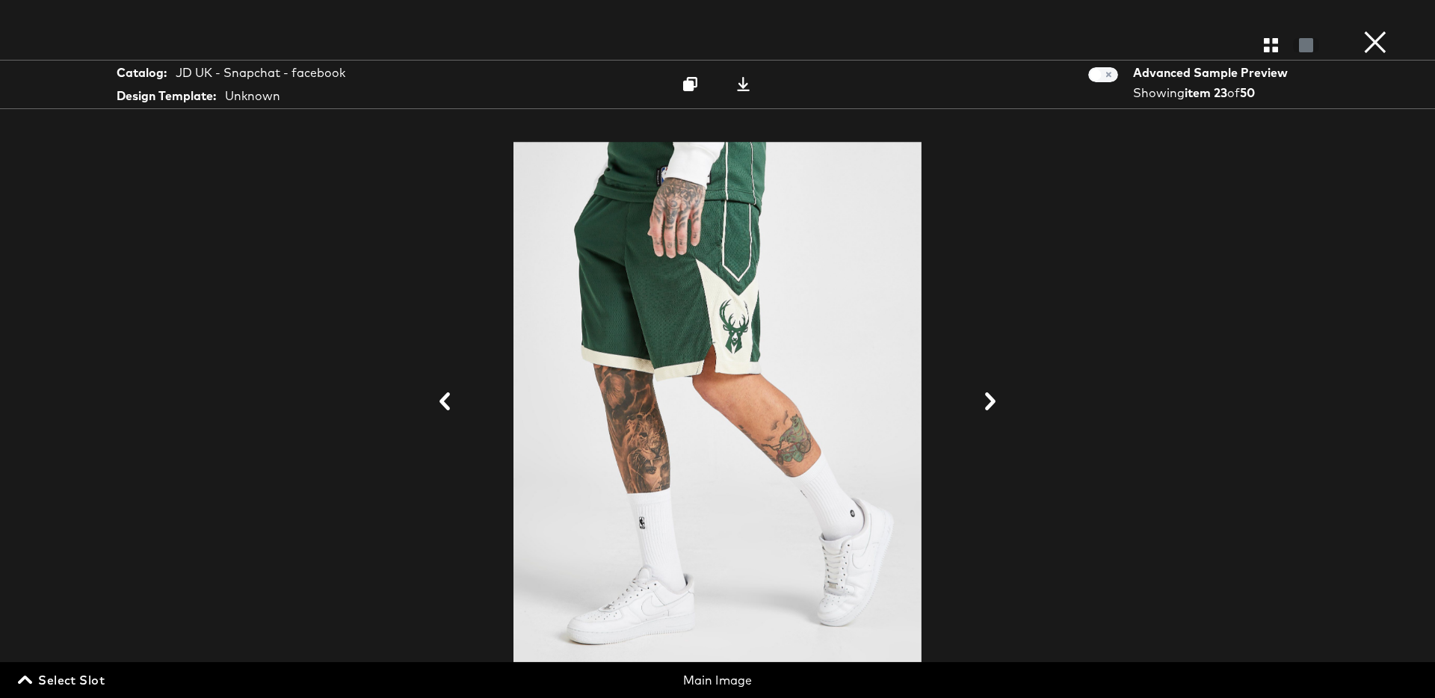
click at [84, 674] on span "Select Slot" at bounding box center [63, 679] width 84 height 21
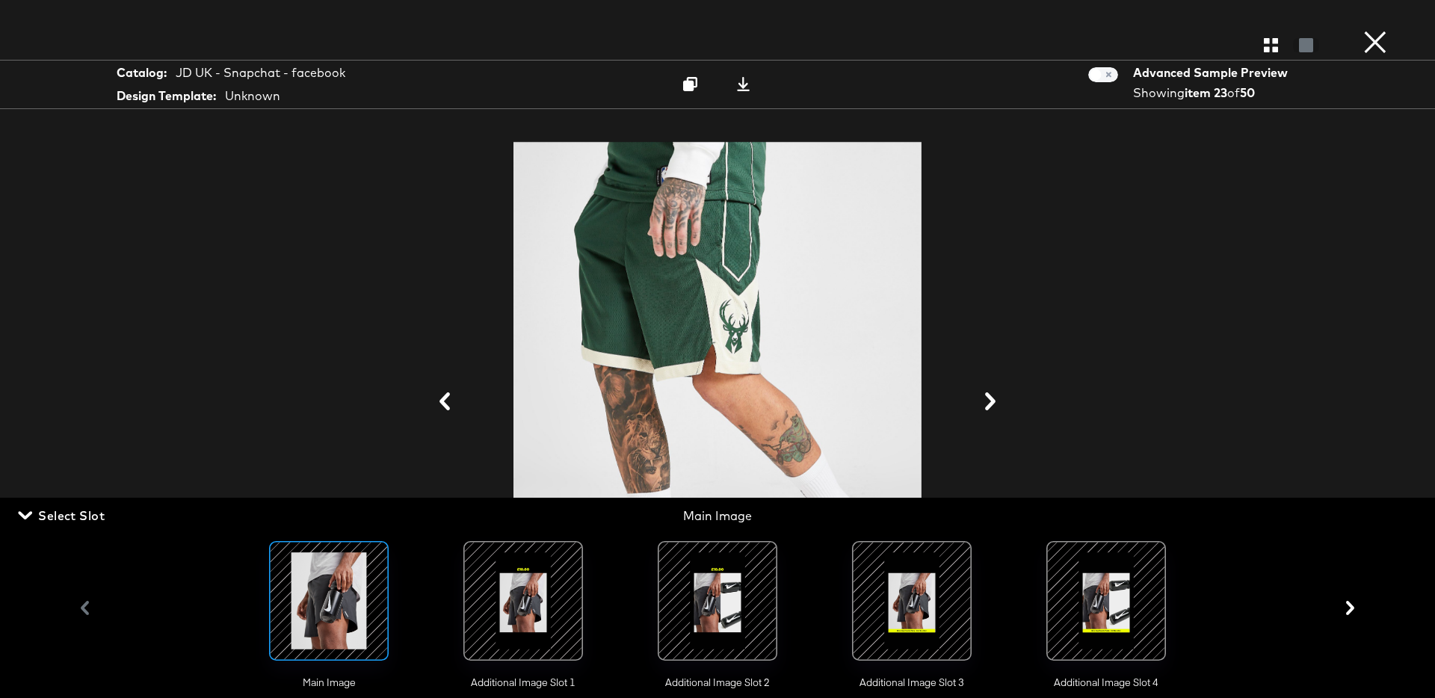
click at [727, 597] on div at bounding box center [717, 601] width 102 height 102
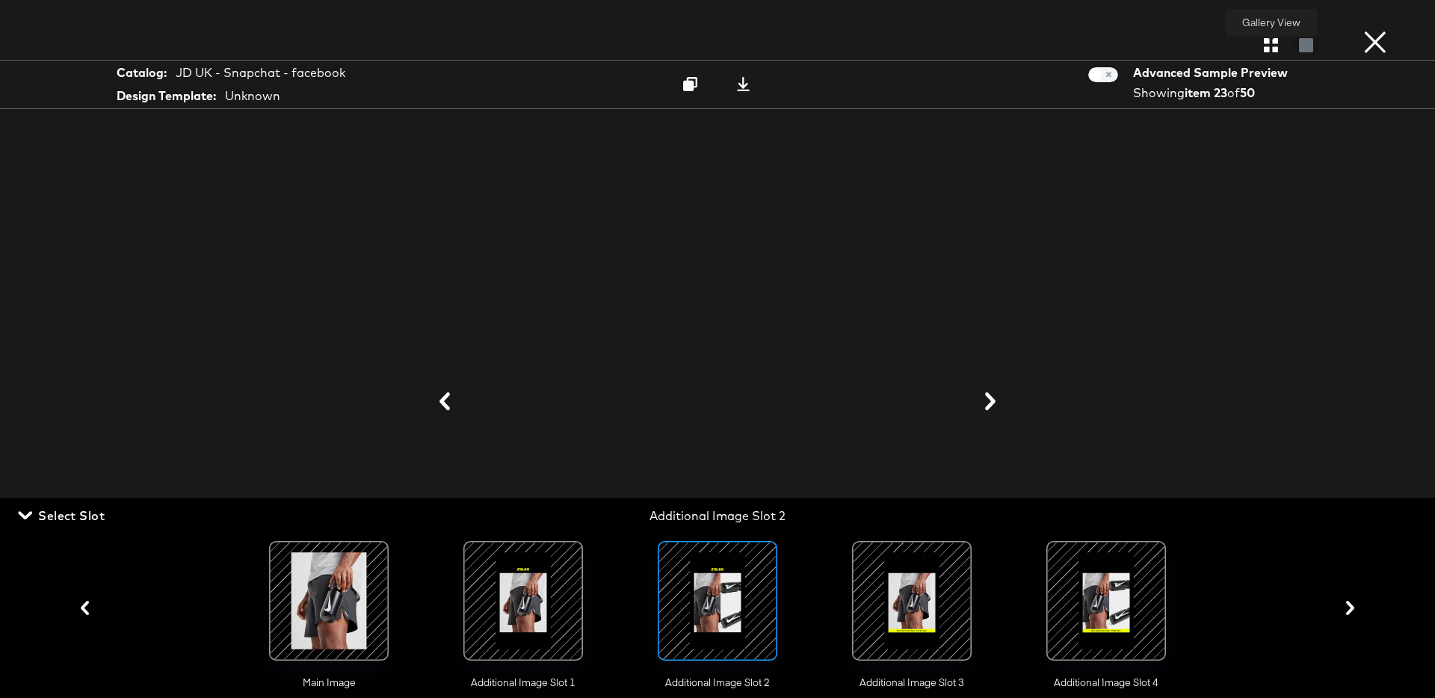
click at [1263, 43] on icon "button" at bounding box center [1270, 45] width 14 height 14
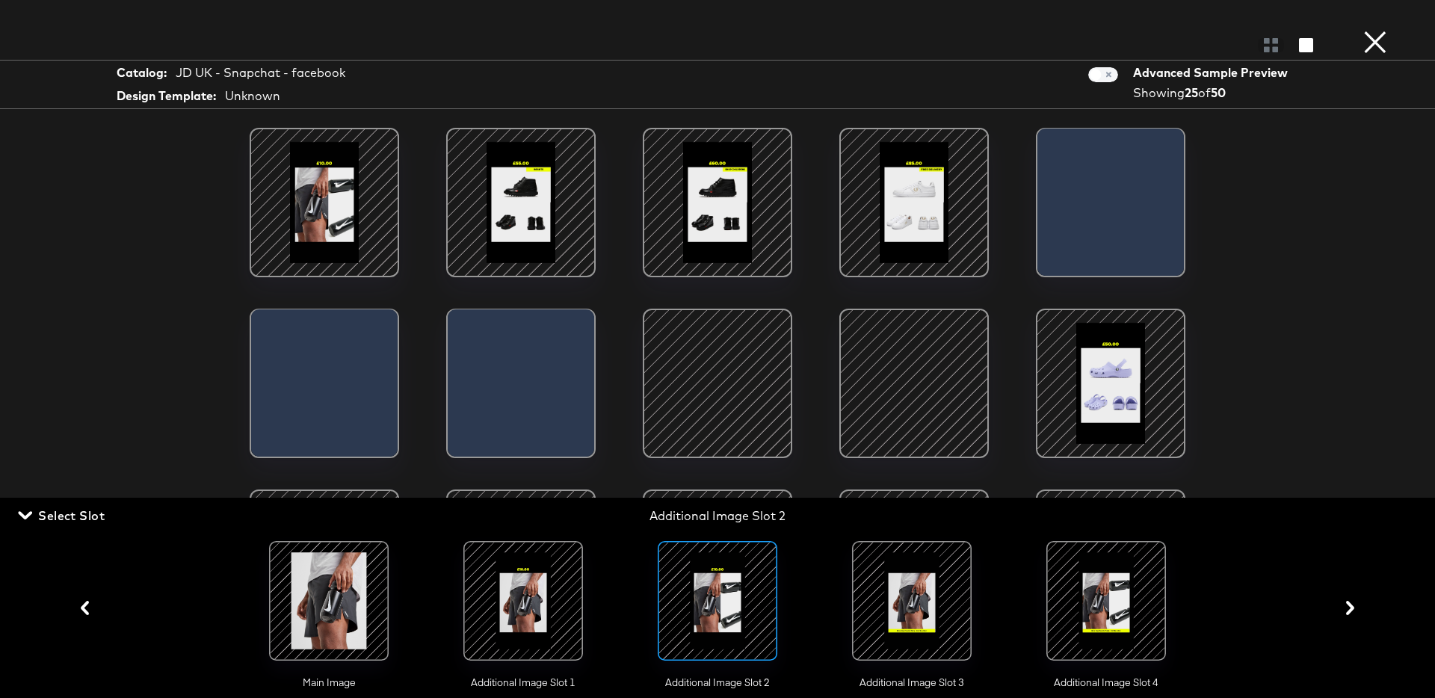
click at [926, 590] on div at bounding box center [912, 601] width 102 height 102
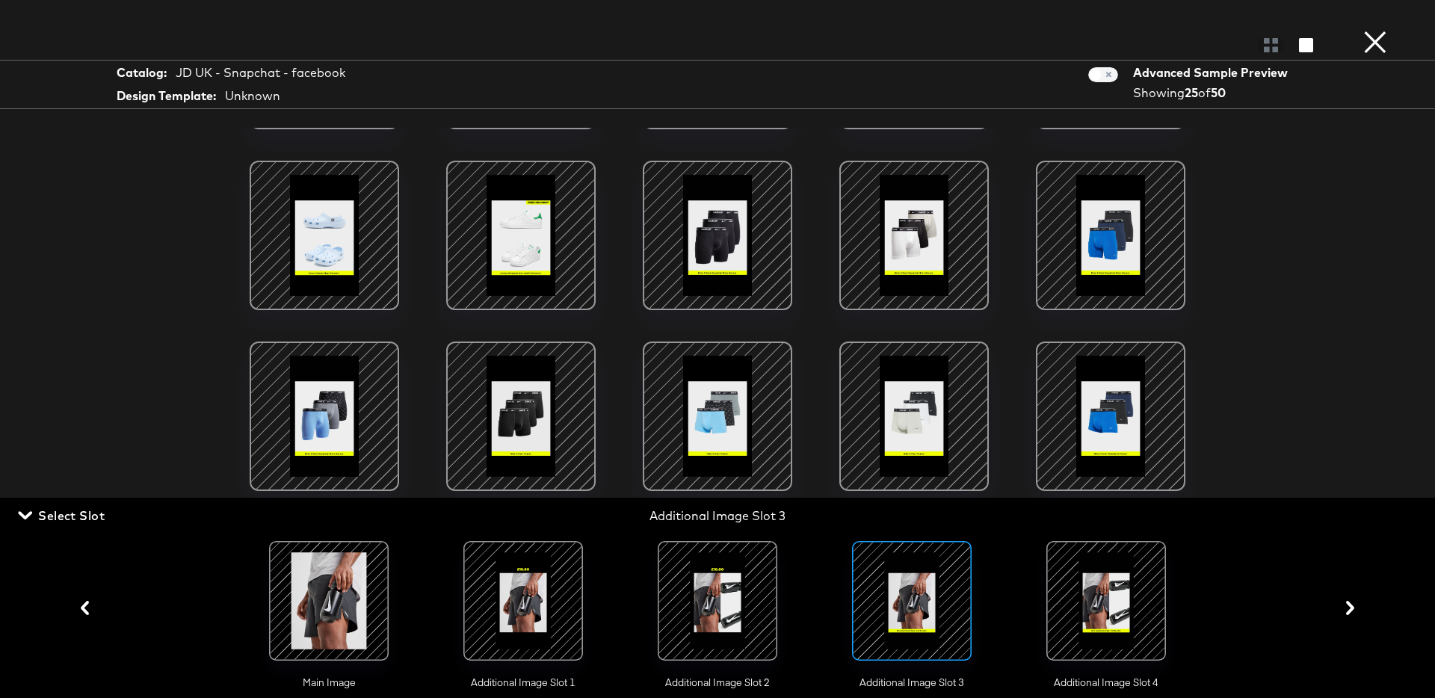
scroll to position [338, 0]
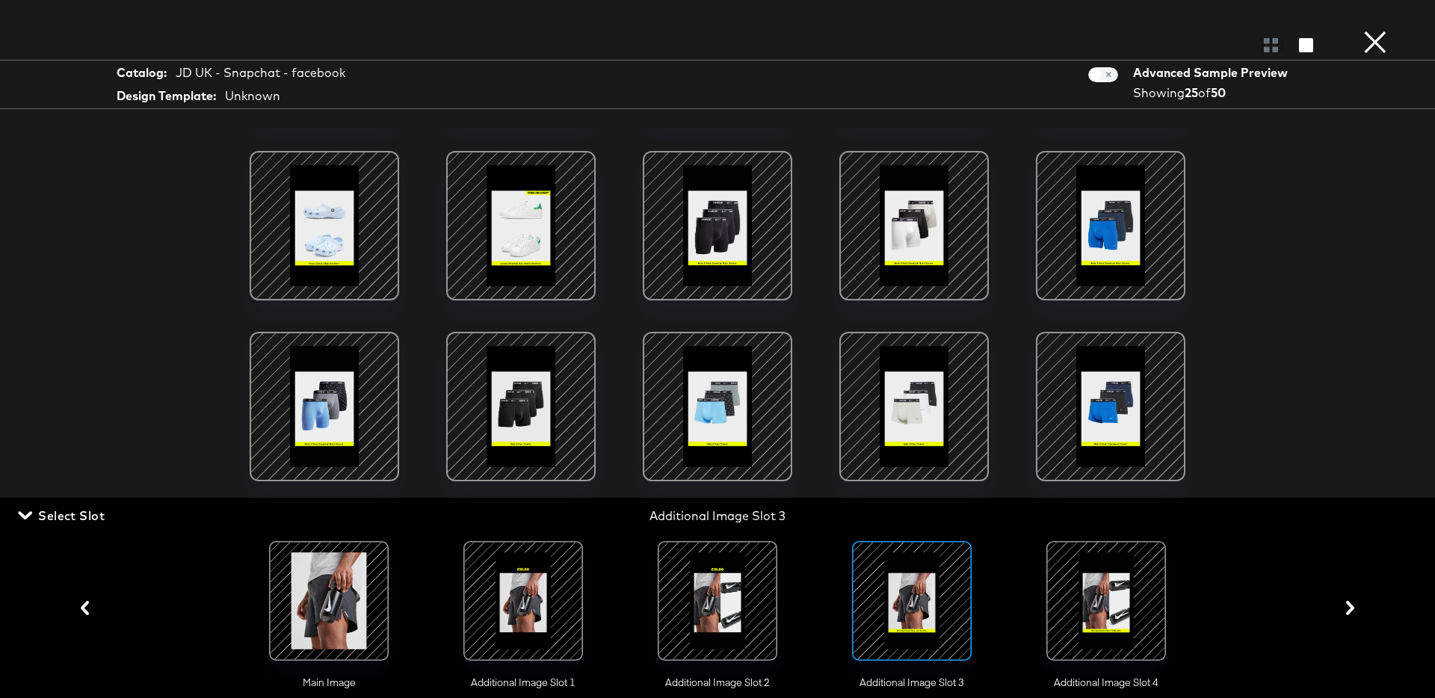
click at [1107, 601] on div at bounding box center [1106, 601] width 102 height 102
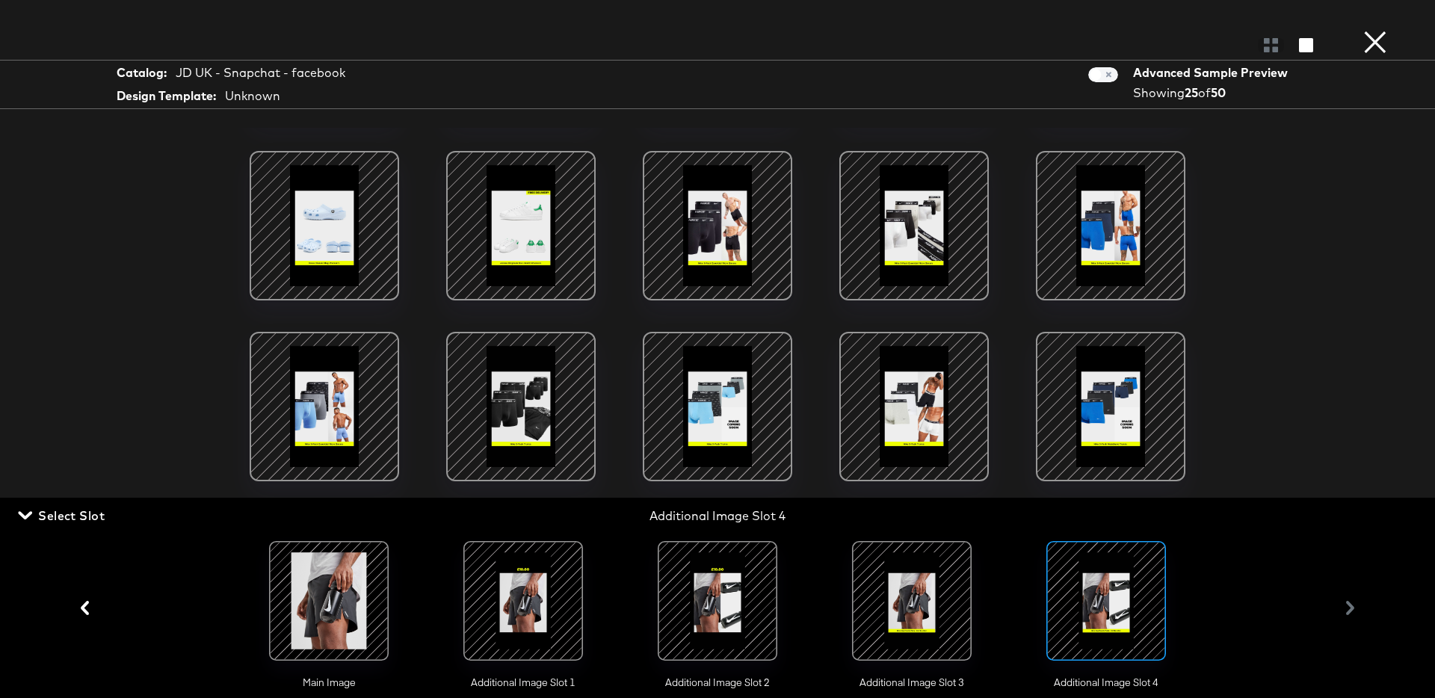
click at [915, 612] on div at bounding box center [912, 601] width 102 height 102
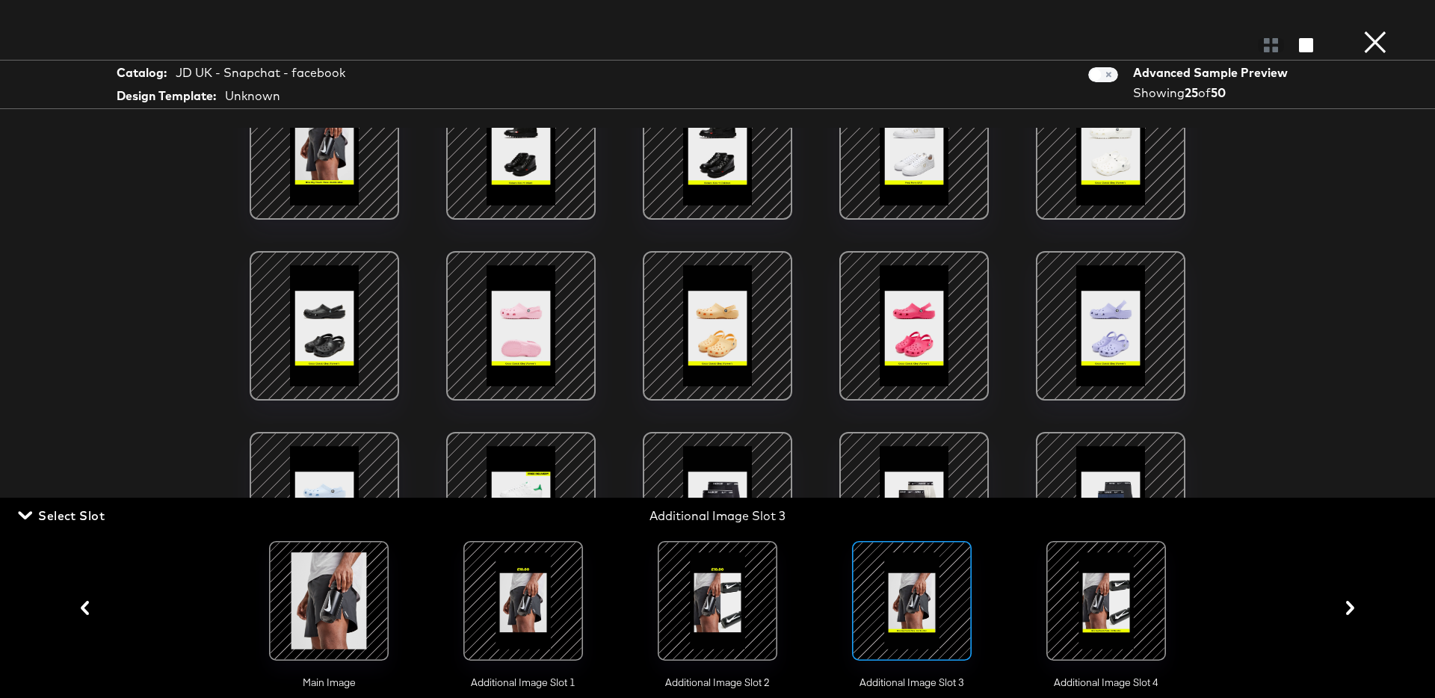
scroll to position [0, 0]
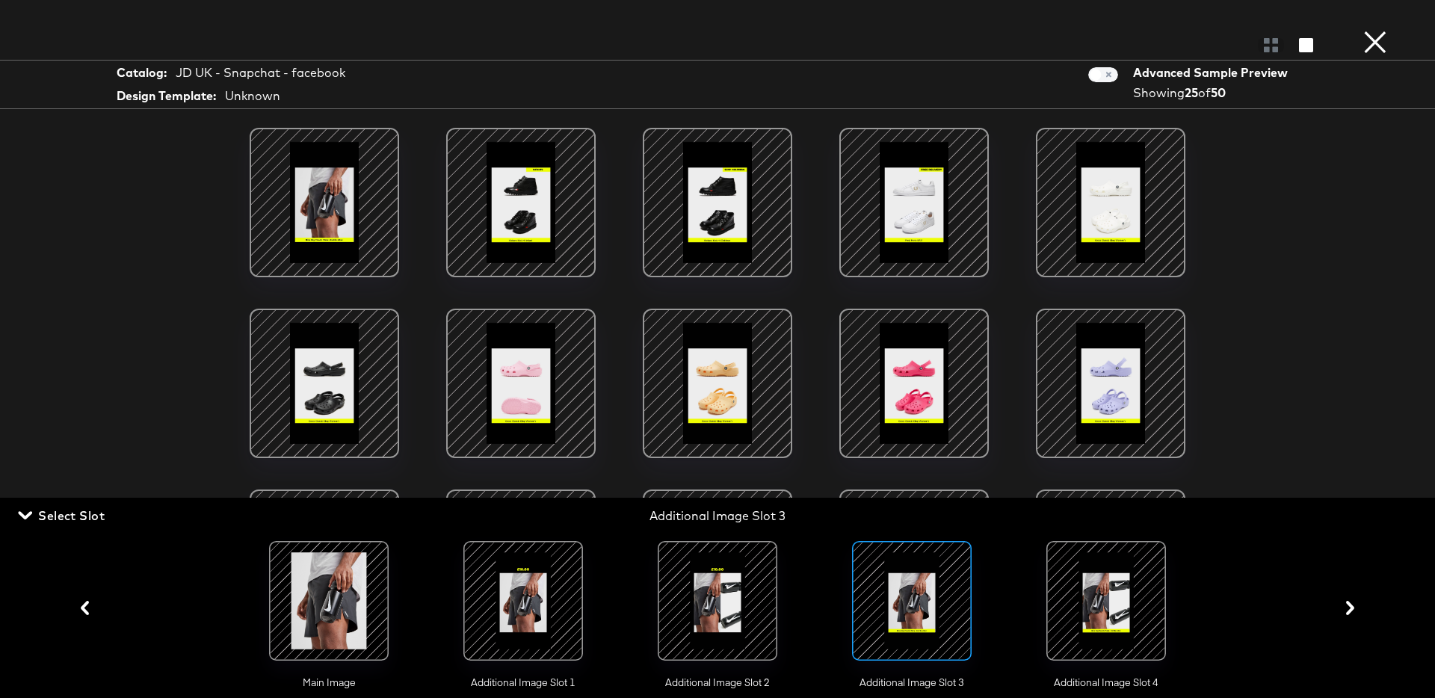
drag, startPoint x: 46, startPoint y: 521, endPoint x: 64, endPoint y: 516, distance: 18.5
click at [47, 521] on span "Select Slot" at bounding box center [63, 515] width 84 height 21
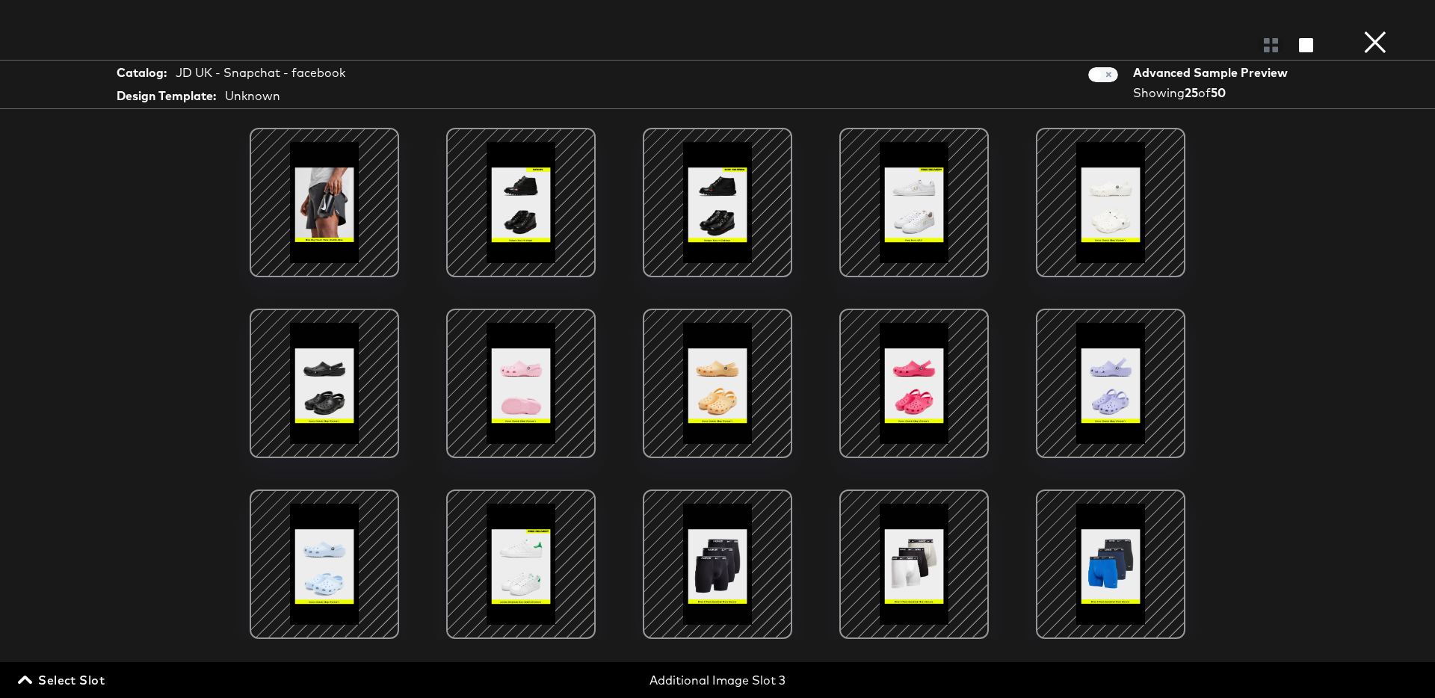
click at [1377, 30] on button "×" at bounding box center [1375, 15] width 30 height 30
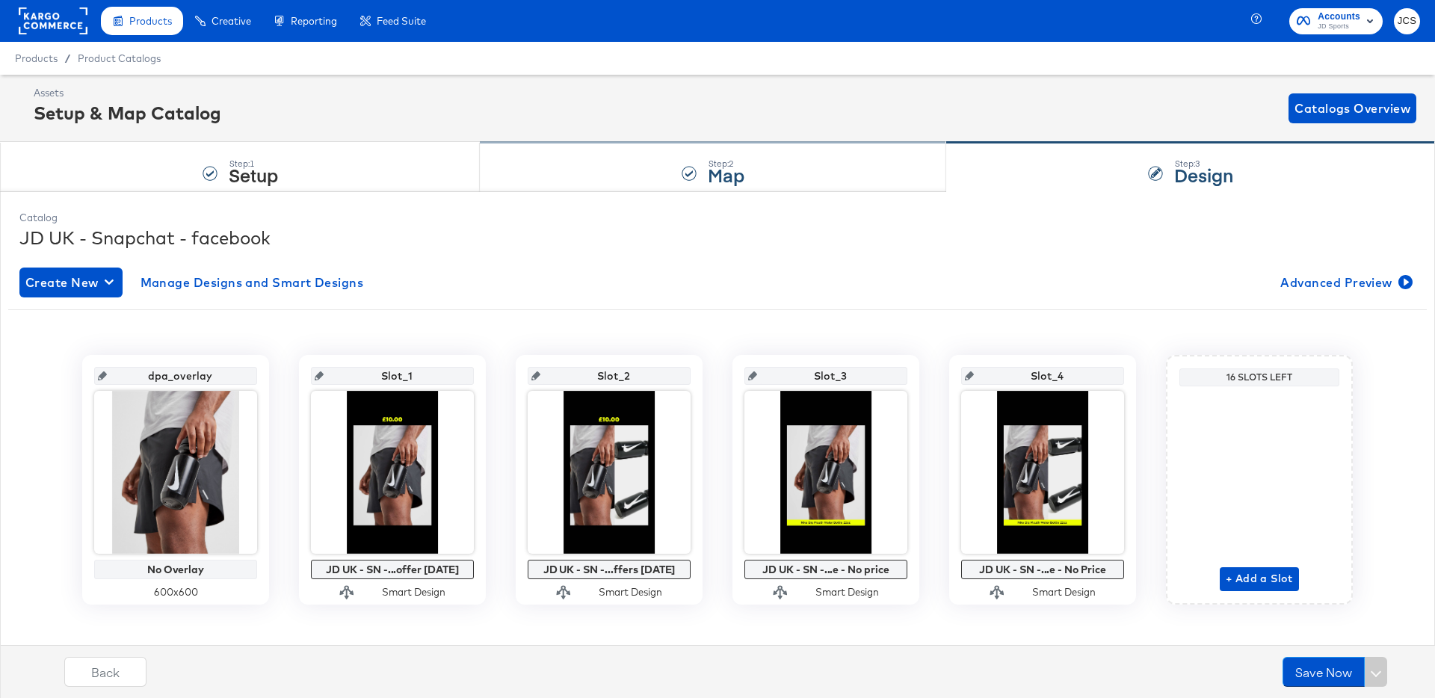
click at [727, 175] on strong "Map" at bounding box center [726, 174] width 37 height 25
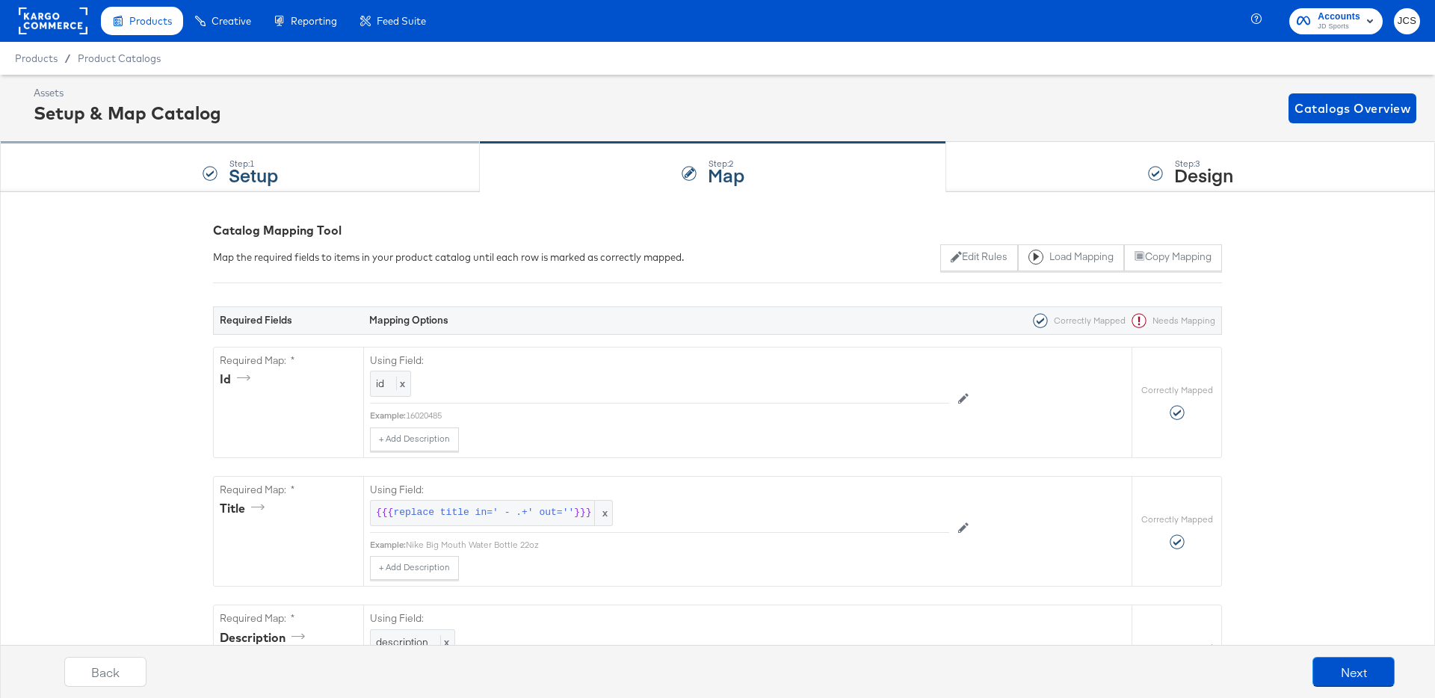
click at [370, 167] on div "Step: 1 Setup" at bounding box center [240, 167] width 480 height 49
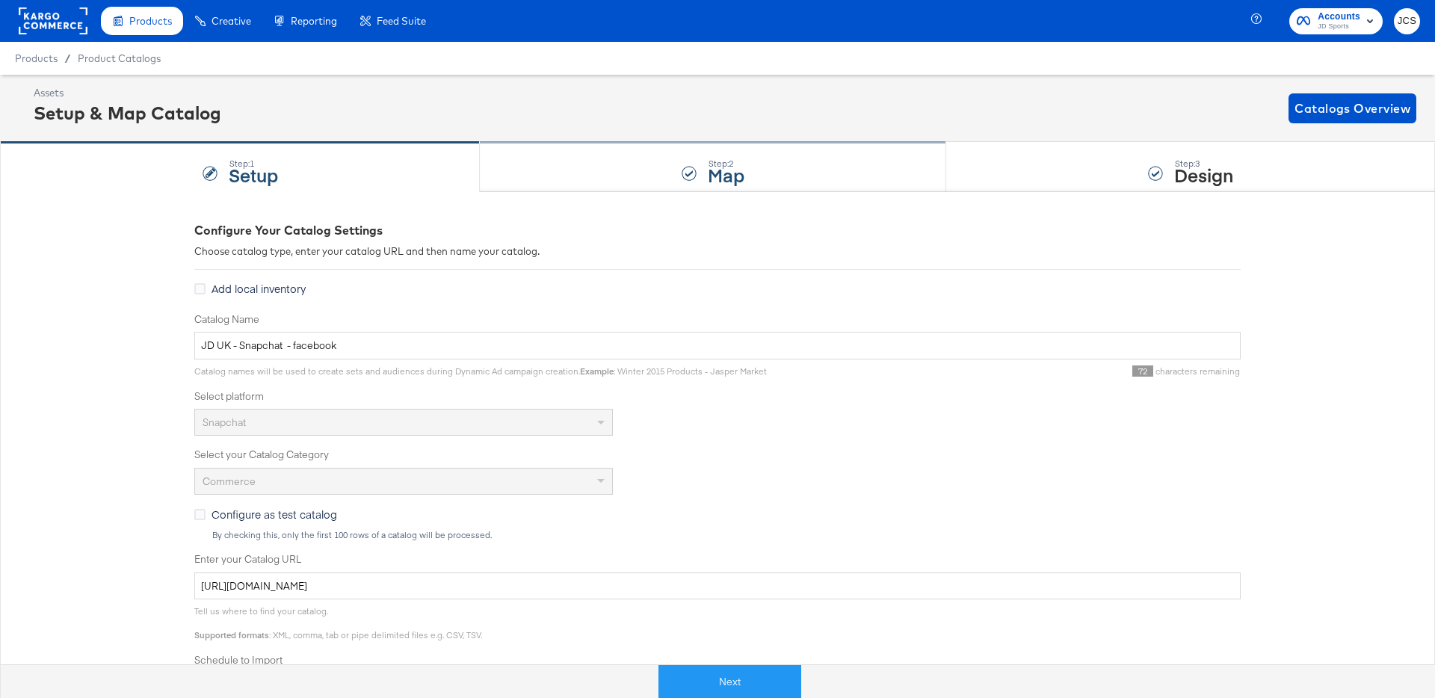
click at [637, 169] on div "Step: 2 Map" at bounding box center [713, 167] width 466 height 49
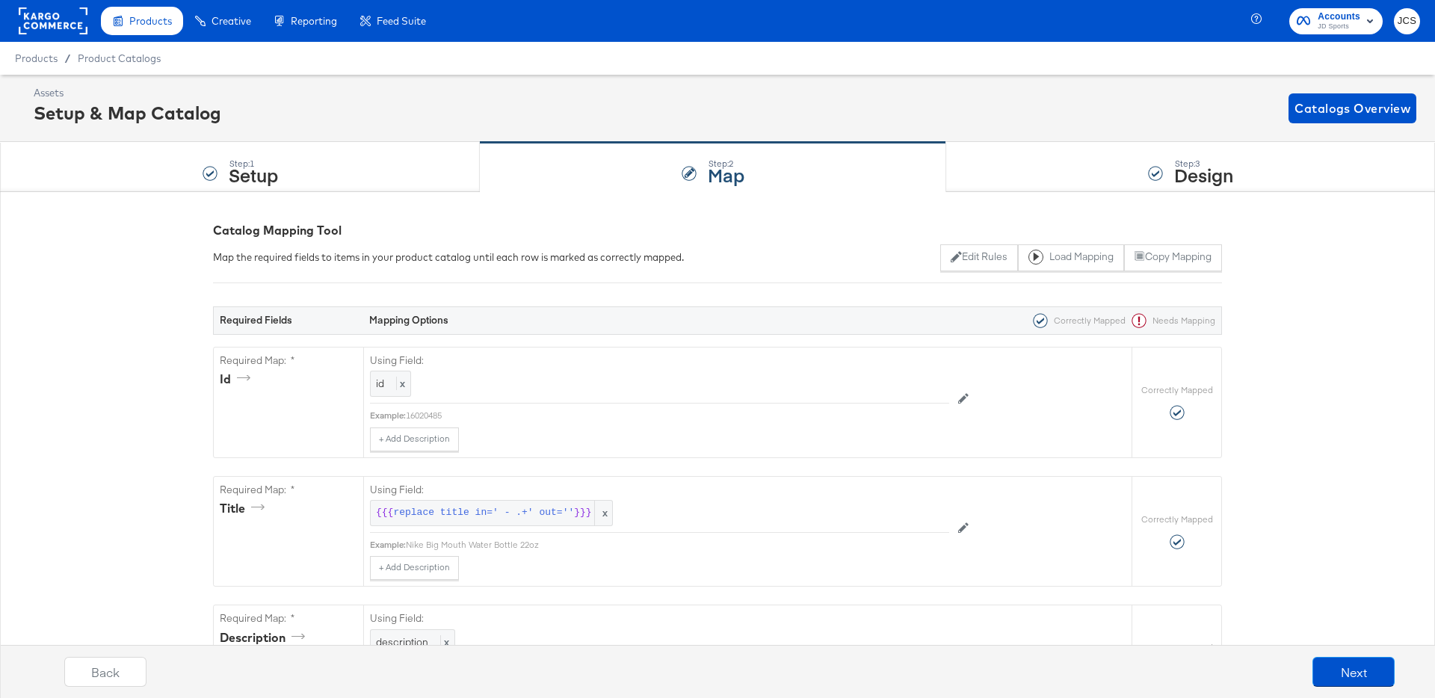
click at [1050, 162] on div "Step: 3 Design" at bounding box center [1190, 167] width 489 height 49
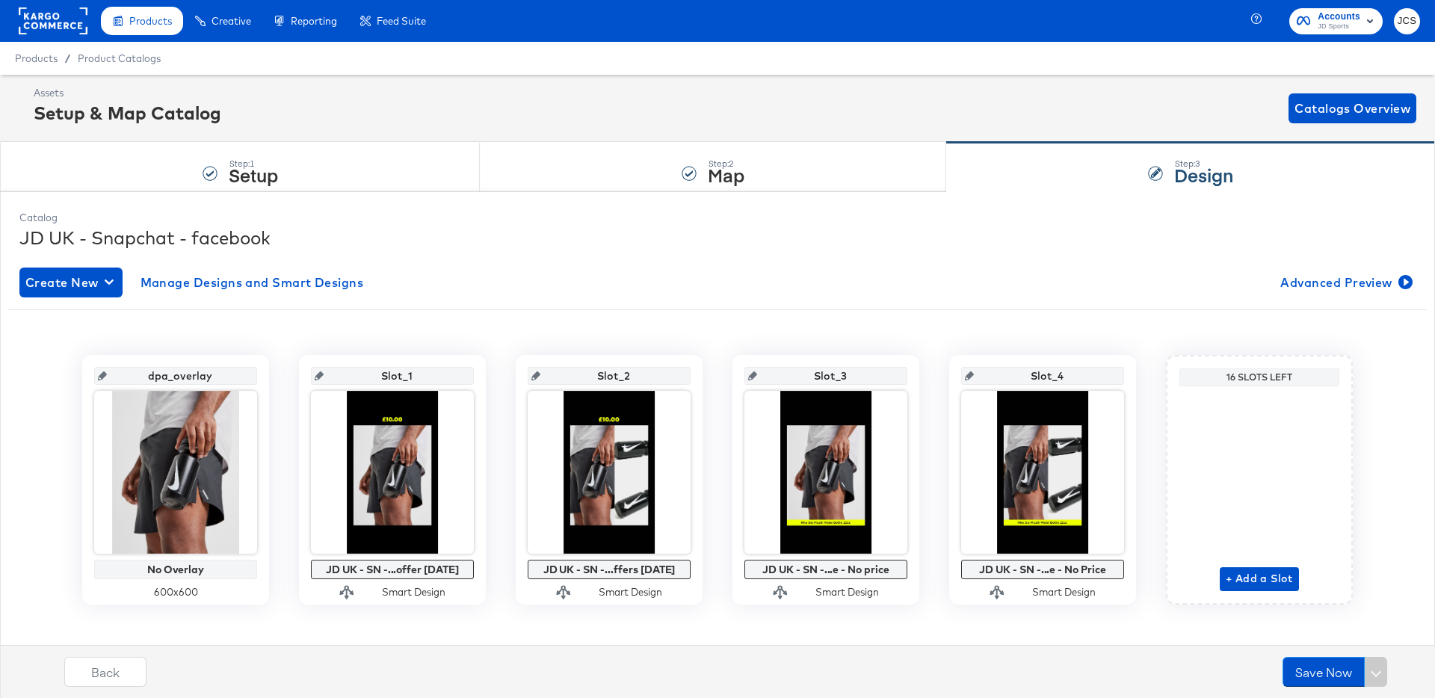
scroll to position [15, 0]
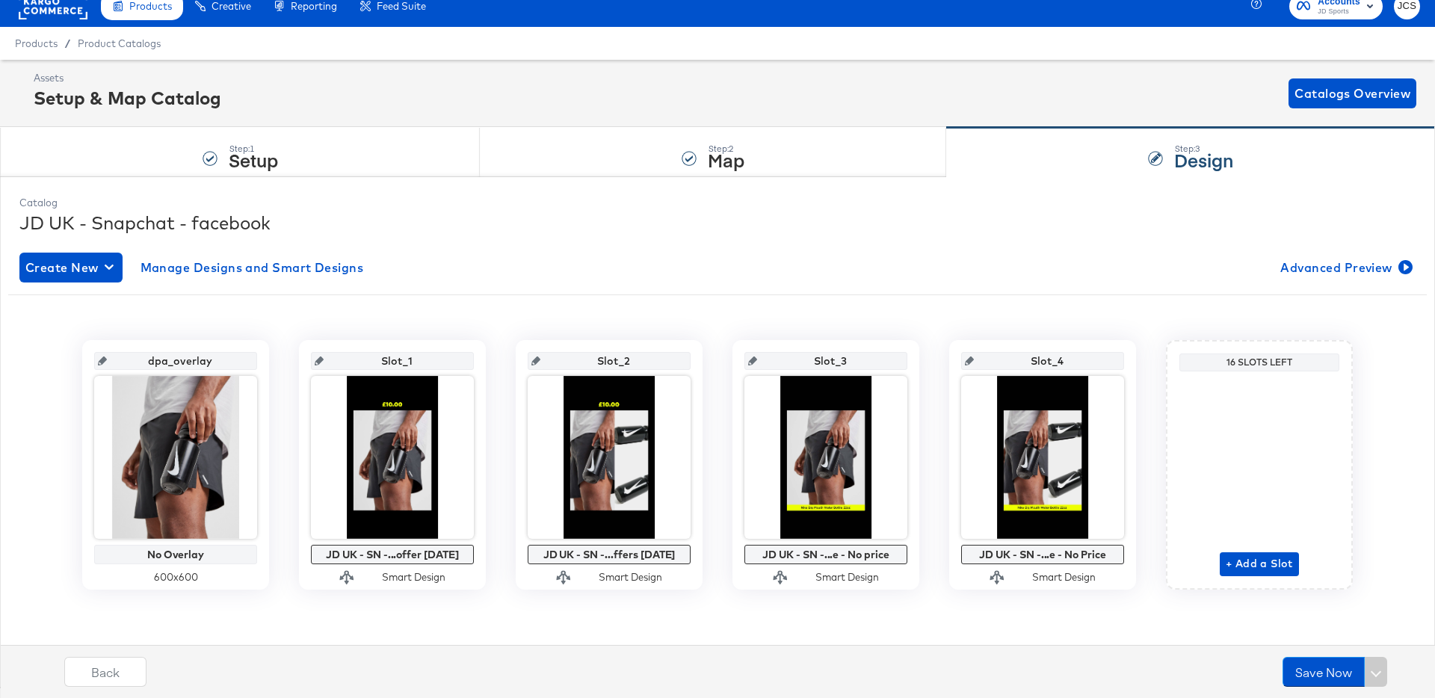
click at [1299, 295] on div "dpa_overlay No Overlay 600 x 600 Slot_1 JD UK - SN -...offer [DATE] Smart Desig…" at bounding box center [717, 458] width 1418 height 329
